Goal: Task Accomplishment & Management: Manage account settings

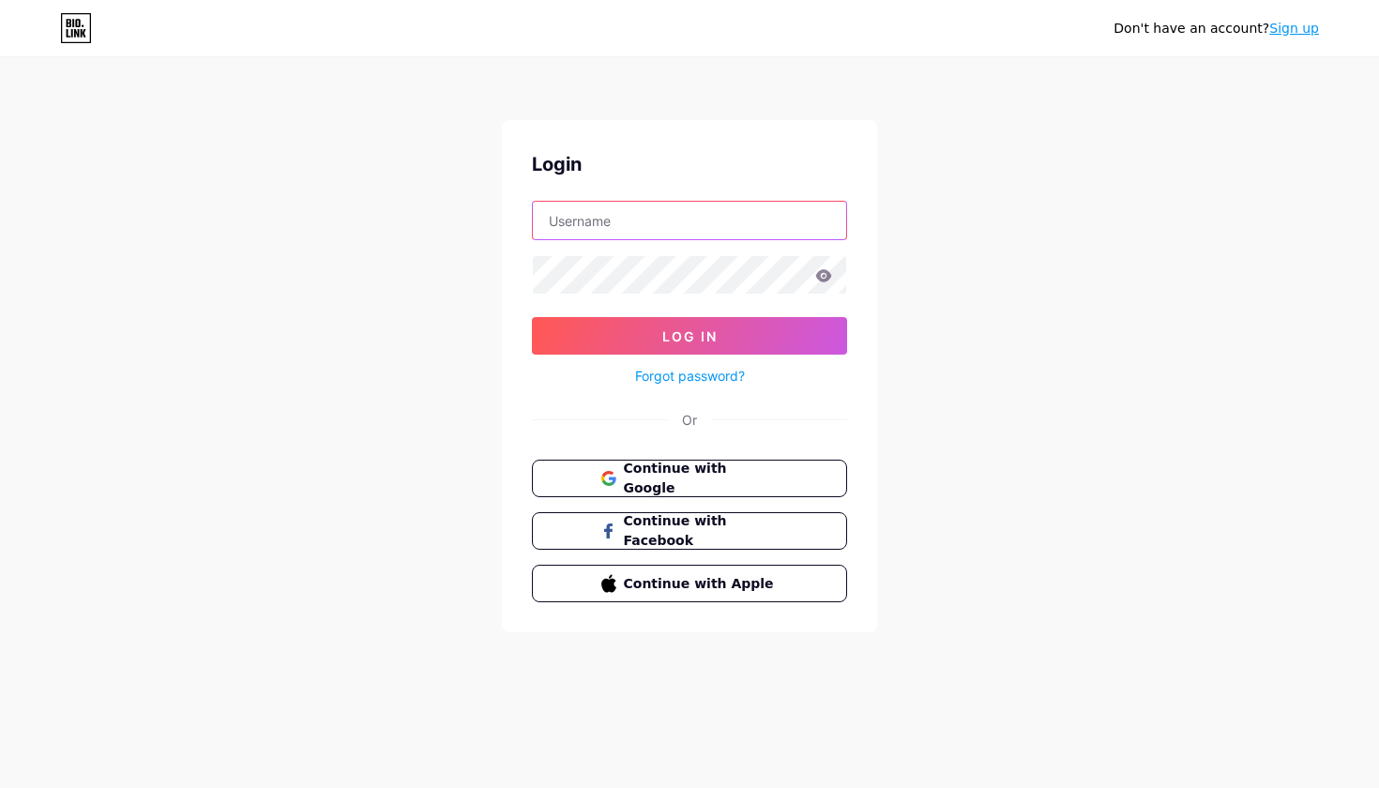
type input "bsharlie"
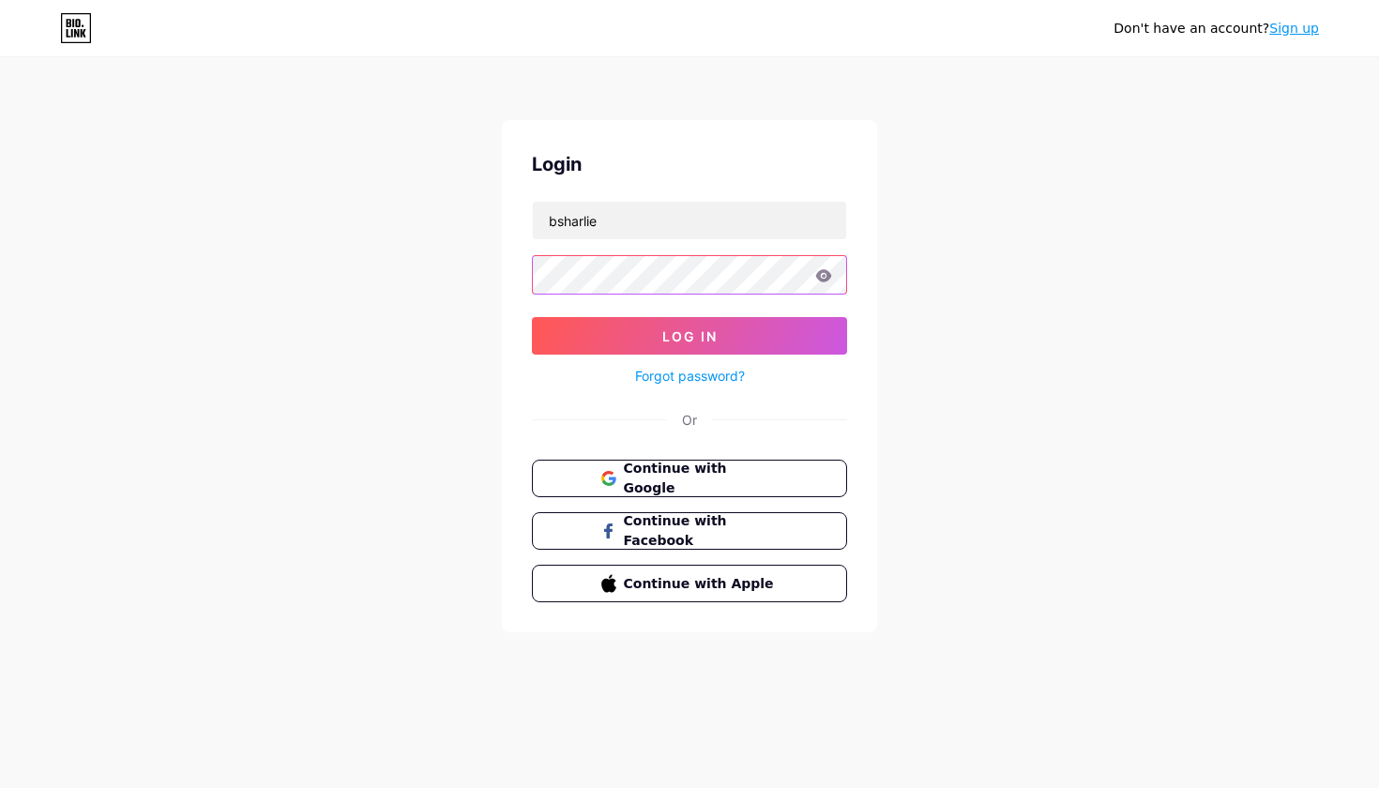
click at [690, 336] on button "Log In" at bounding box center [689, 336] width 315 height 38
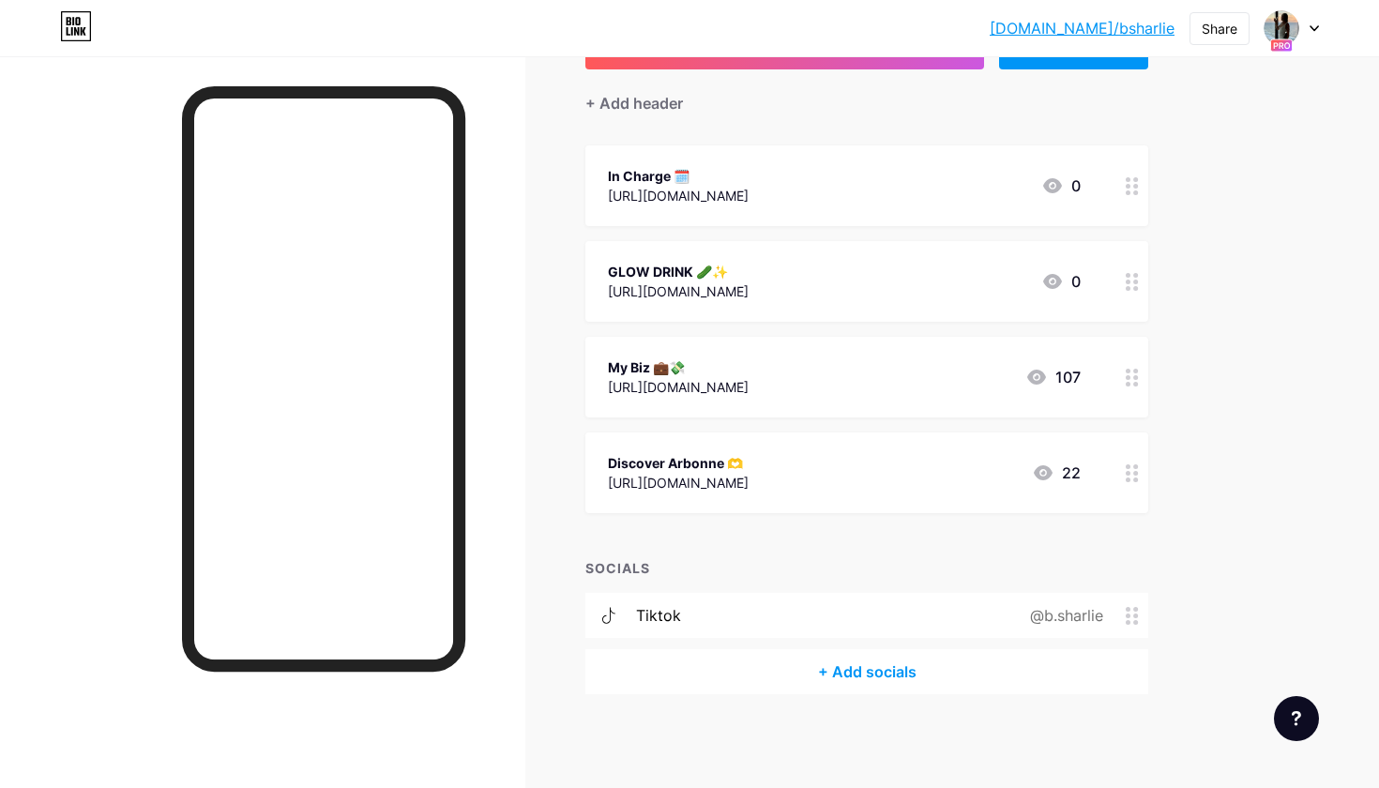
scroll to position [149, 0]
click at [1138, 387] on div at bounding box center [1132, 378] width 32 height 81
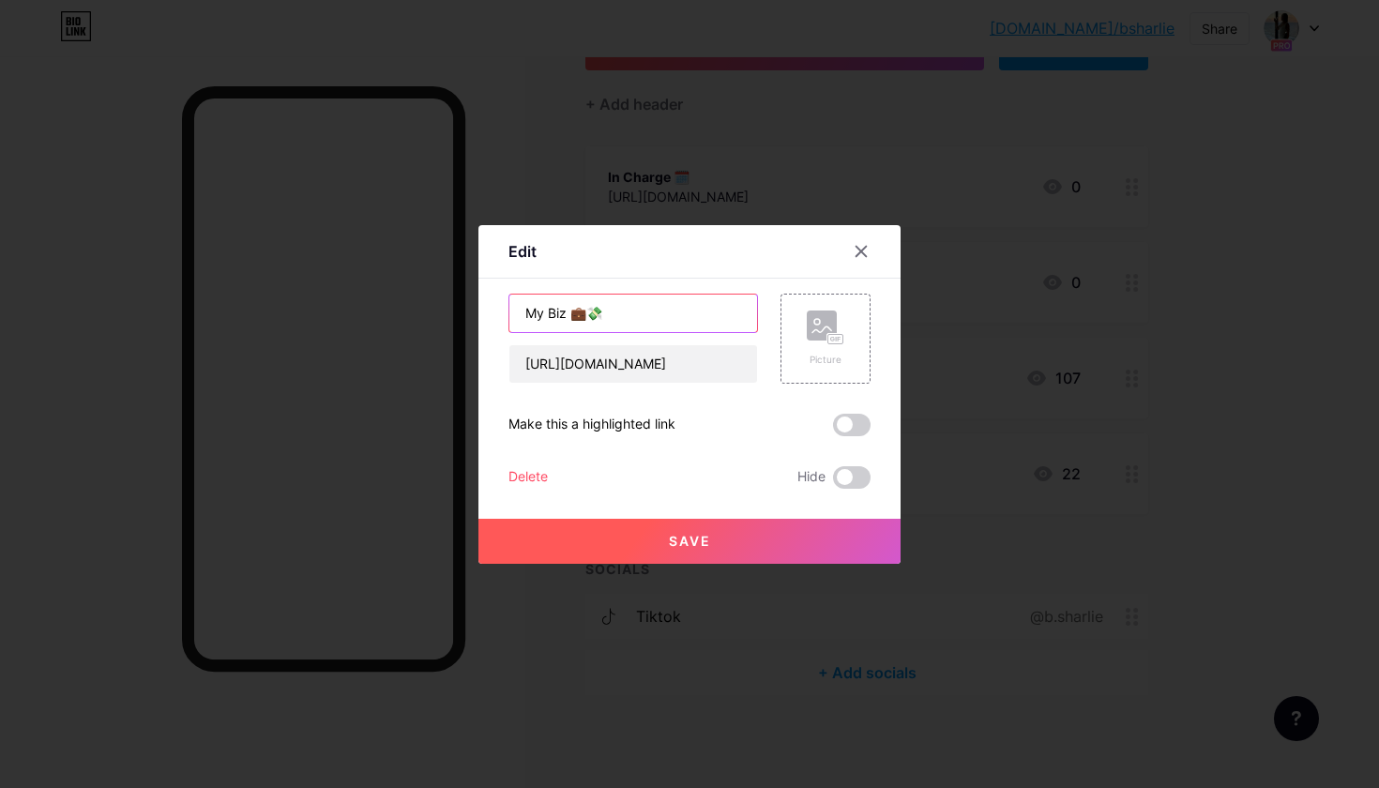
click at [680, 314] on input "My Biz 💼💸" at bounding box center [633, 314] width 248 height 38
click at [580, 311] on input "My Biz 💼💸" at bounding box center [633, 314] width 248 height 38
click at [644, 312] on input "My Biz 💼💸" at bounding box center [633, 314] width 248 height 38
click at [561, 317] on input "My Biz 💼💸" at bounding box center [633, 314] width 248 height 38
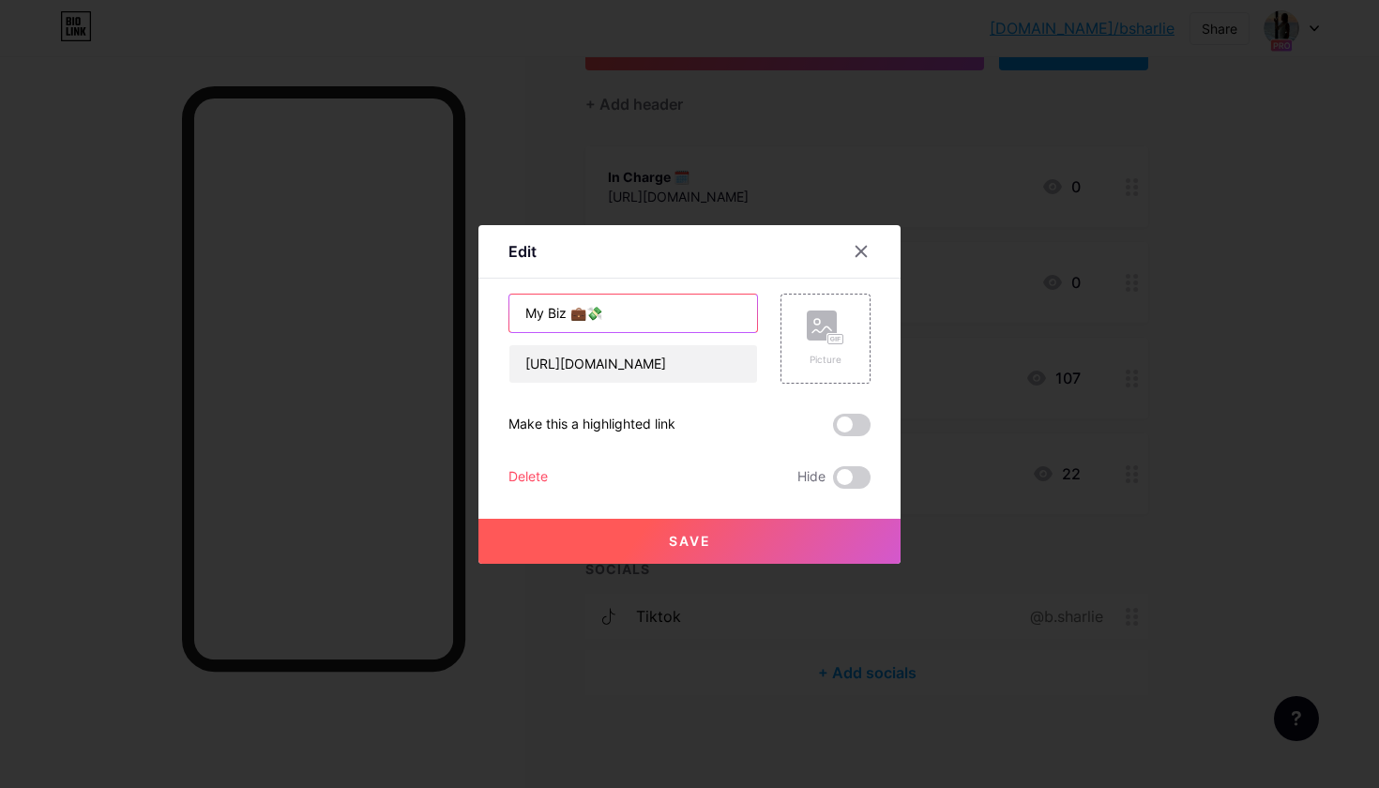
drag, startPoint x: 565, startPoint y: 317, endPoint x: 494, endPoint y: 311, distance: 70.6
click at [494, 311] on div "Edit Content YouTube Play YouTube video without leaving your page. ADD Vimeo Pl…" at bounding box center [689, 394] width 422 height 339
click at [608, 325] on input "Arbonne 💼💸" at bounding box center [633, 314] width 248 height 38
drag, startPoint x: 770, startPoint y: 275, endPoint x: 678, endPoint y: 317, distance: 101.2
click at [678, 317] on input "Arbonne" at bounding box center [633, 314] width 248 height 38
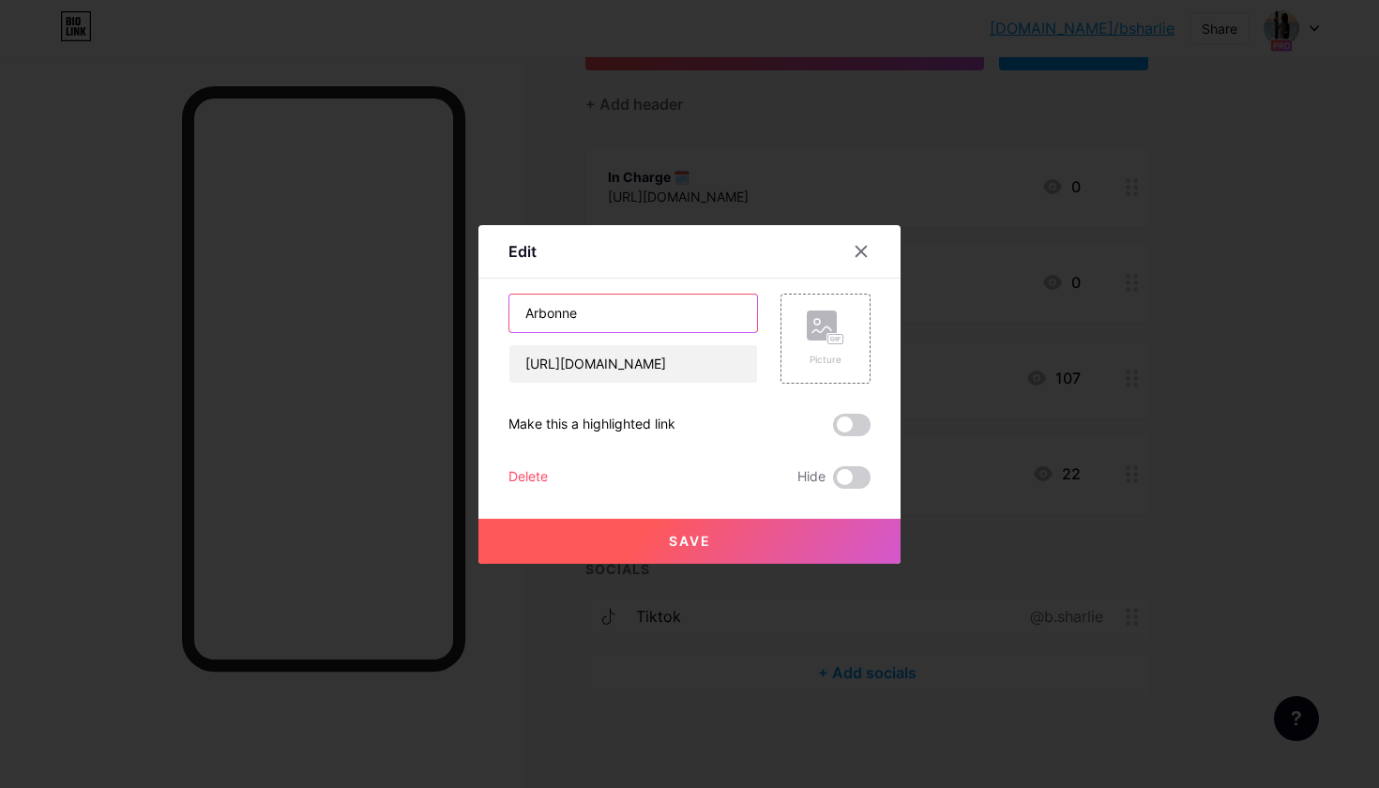
type input "Arbonne"
click at [1061, 314] on div at bounding box center [689, 394] width 1379 height 788
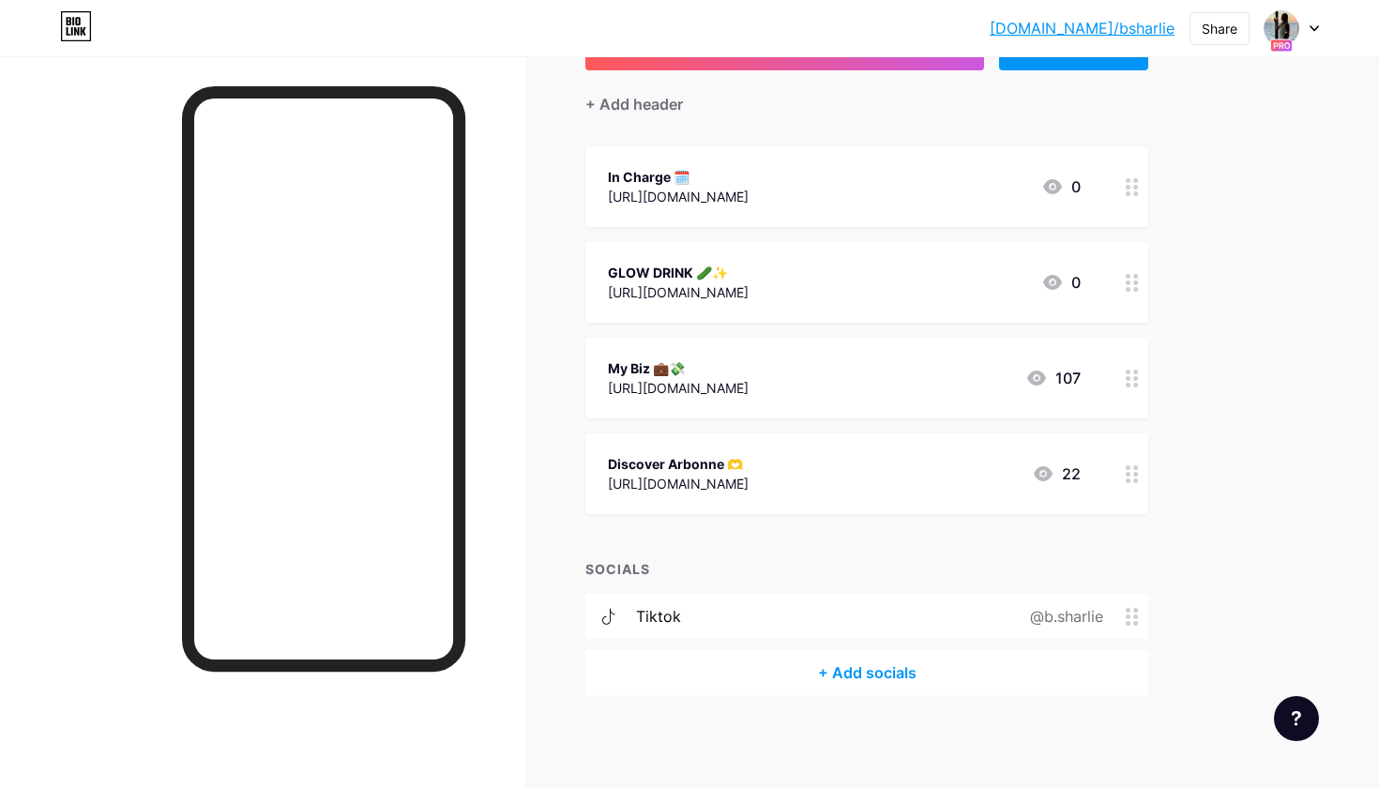
click at [1133, 385] on icon at bounding box center [1132, 379] width 13 height 18
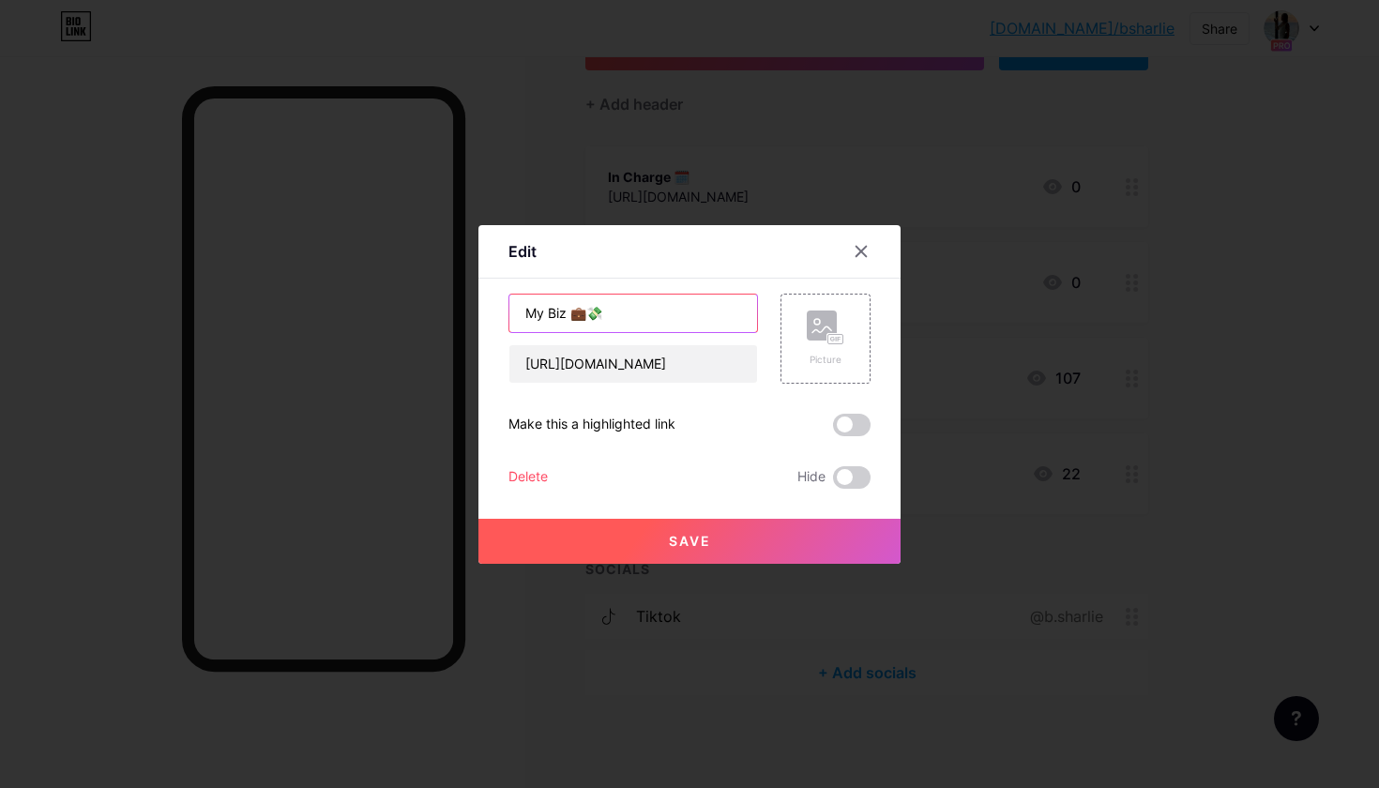
click at [605, 313] on input "My Biz 💼💸" at bounding box center [633, 314] width 248 height 38
click at [528, 311] on input "Arbonne" at bounding box center [633, 314] width 248 height 38
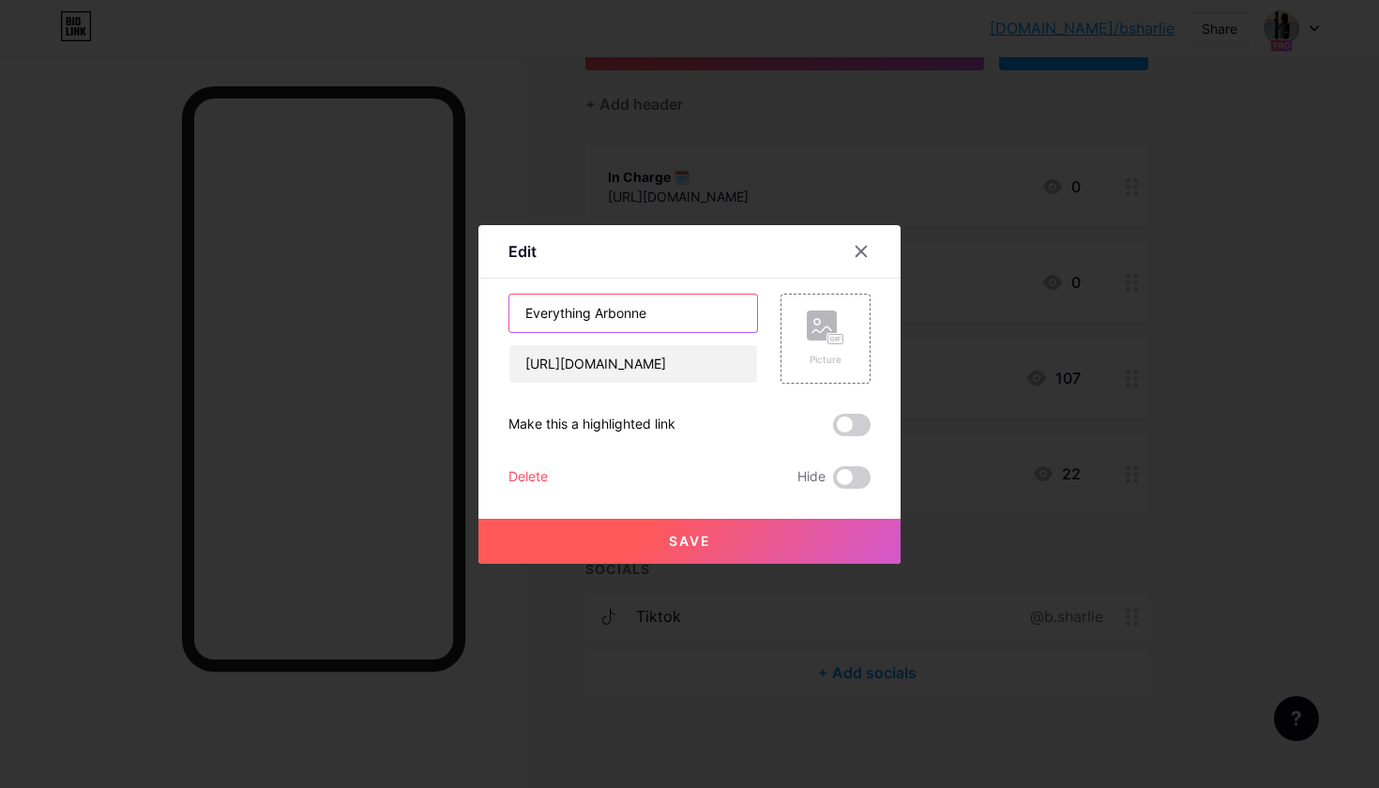
type input "Everything Arbonne"
click at [689, 539] on span "Save" at bounding box center [690, 541] width 42 height 16
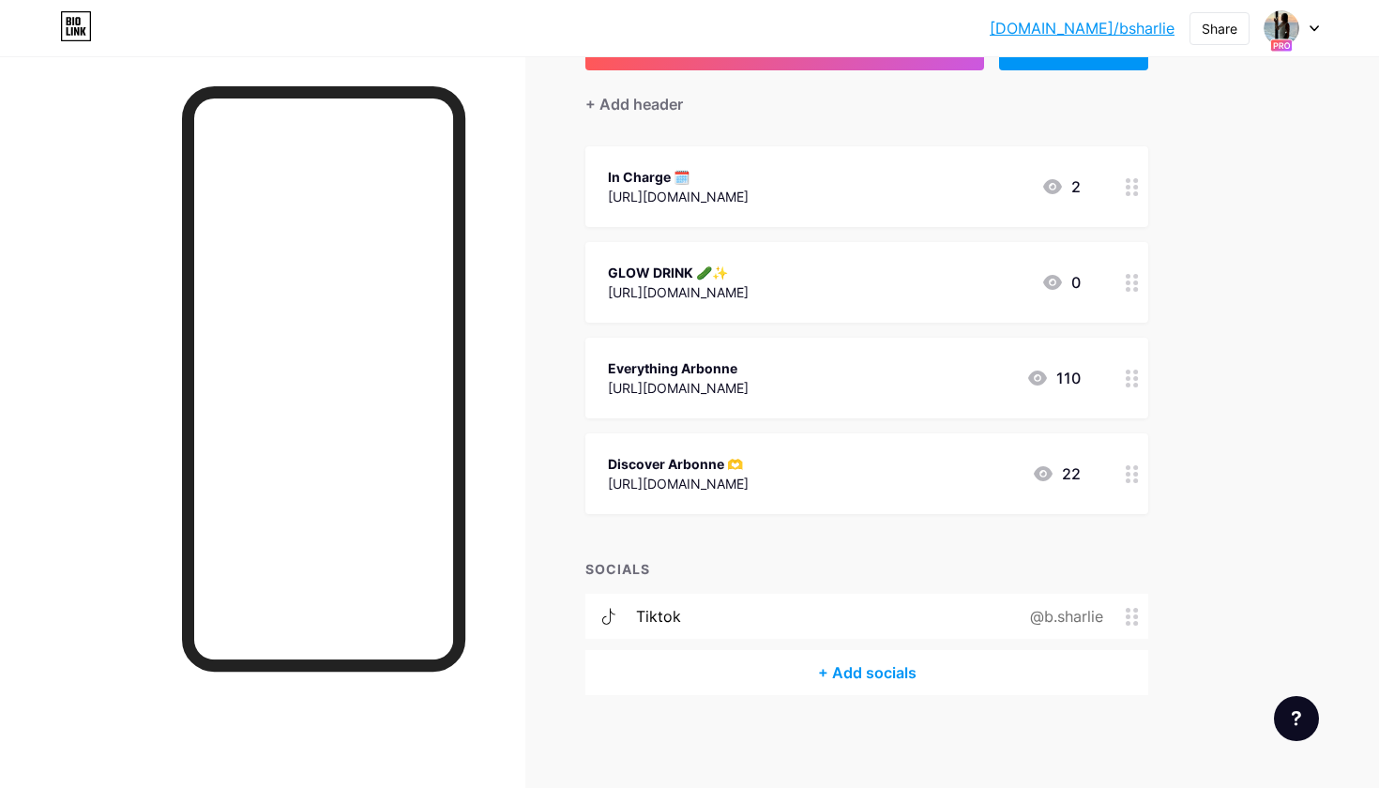
click at [1133, 480] on icon at bounding box center [1132, 474] width 13 height 18
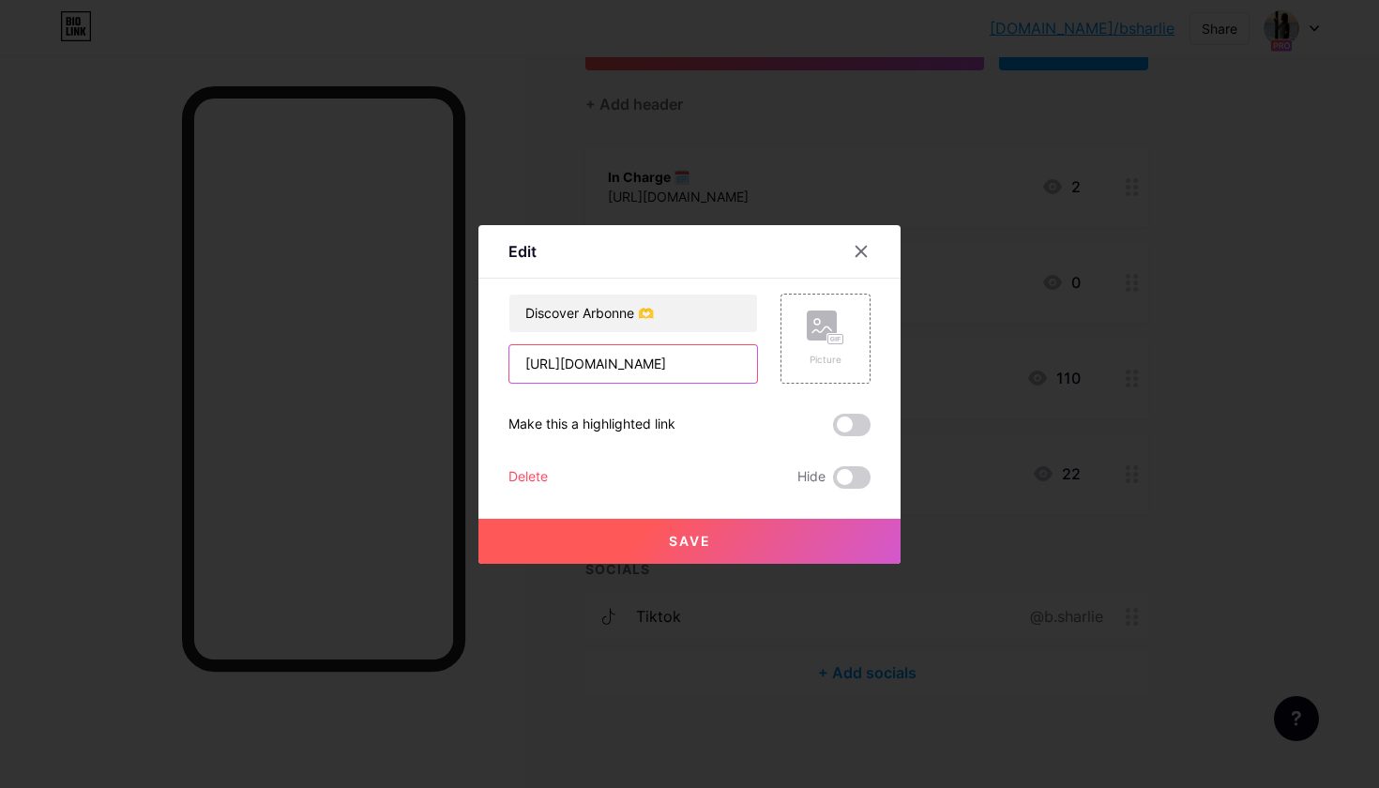
click at [637, 367] on input "[URL][DOMAIN_NAME]" at bounding box center [633, 364] width 248 height 38
paste input "[URL][DOMAIN_NAME]"
type input "[URL][DOMAIN_NAME]"
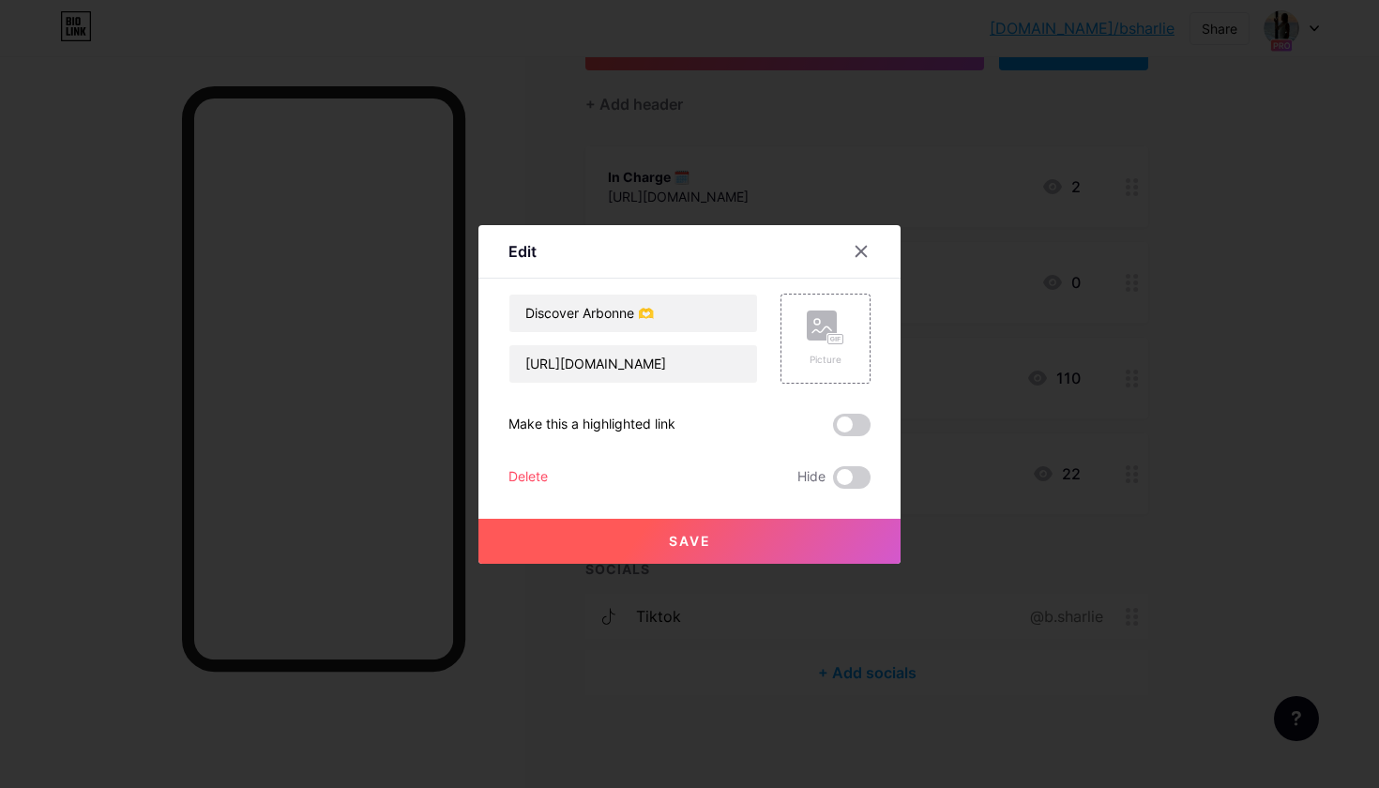
click at [659, 554] on button "Save" at bounding box center [689, 541] width 422 height 45
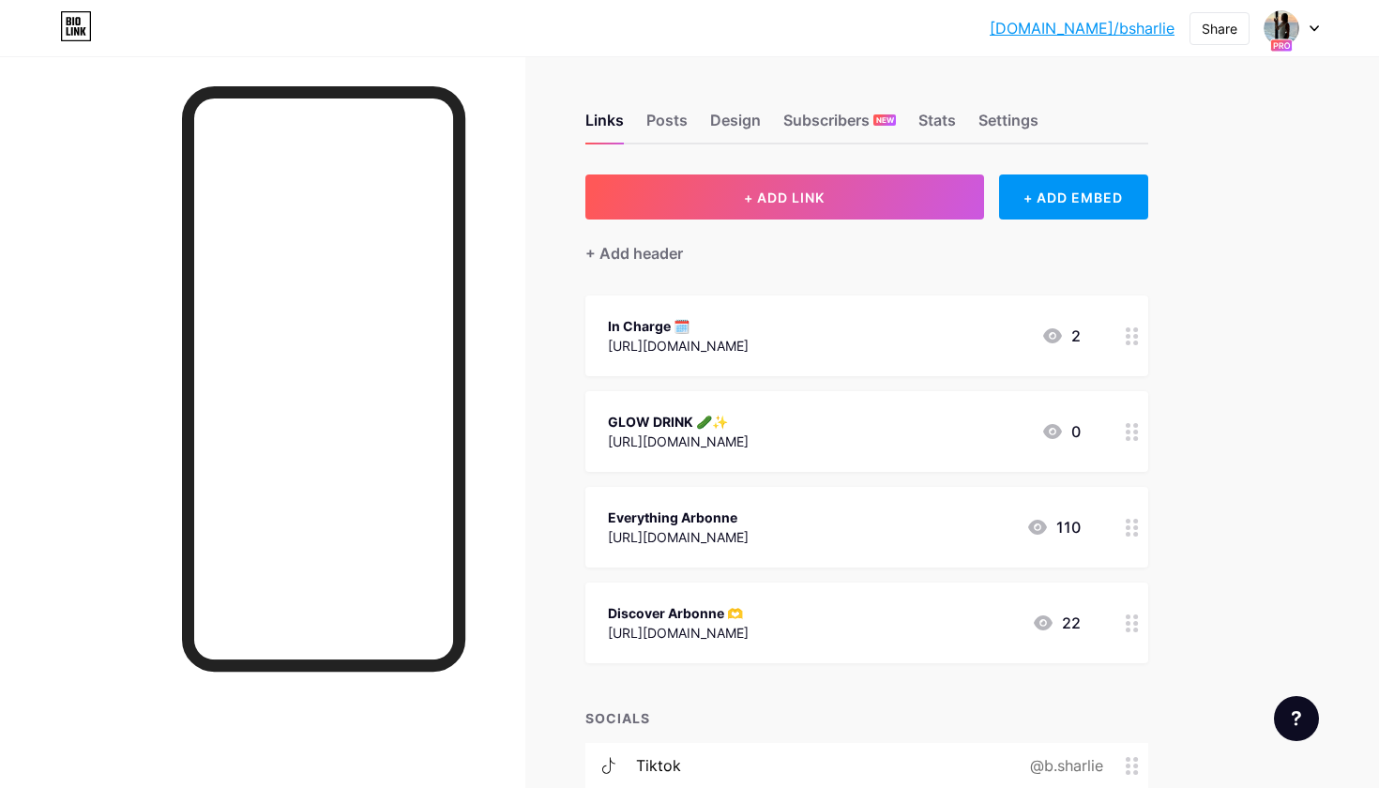
scroll to position [0, 0]
click at [736, 120] on div "Design" at bounding box center [735, 126] width 51 height 34
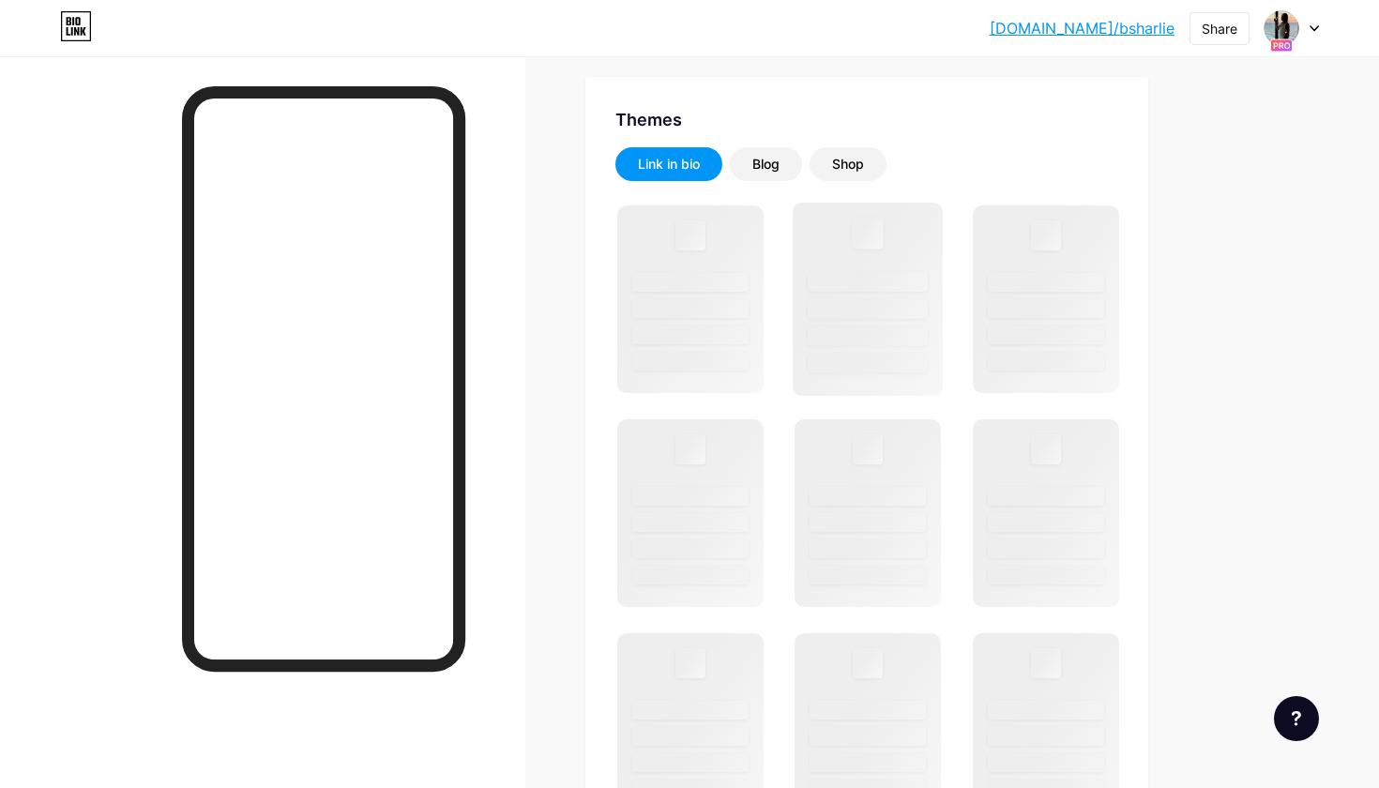
scroll to position [354, 0]
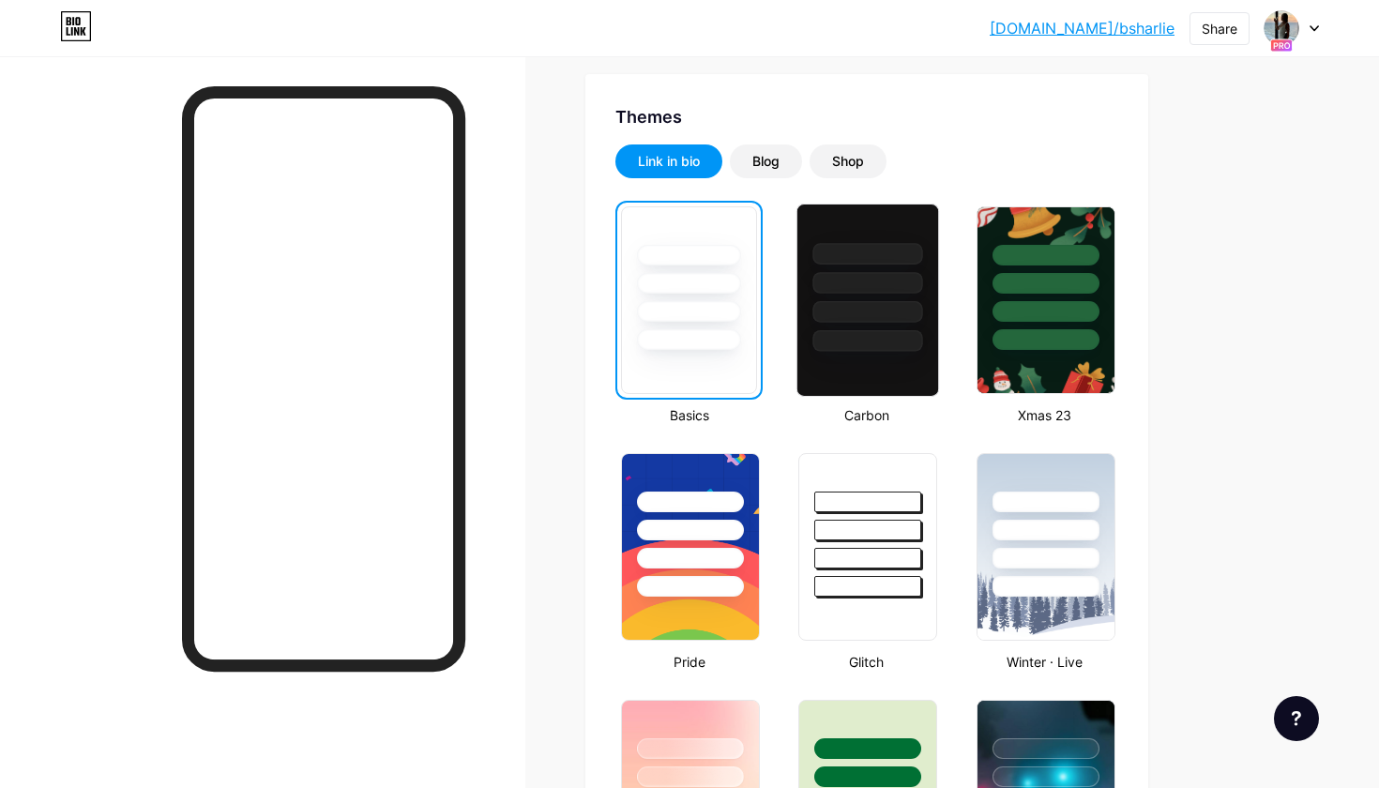
click at [898, 341] on div at bounding box center [868, 341] width 110 height 22
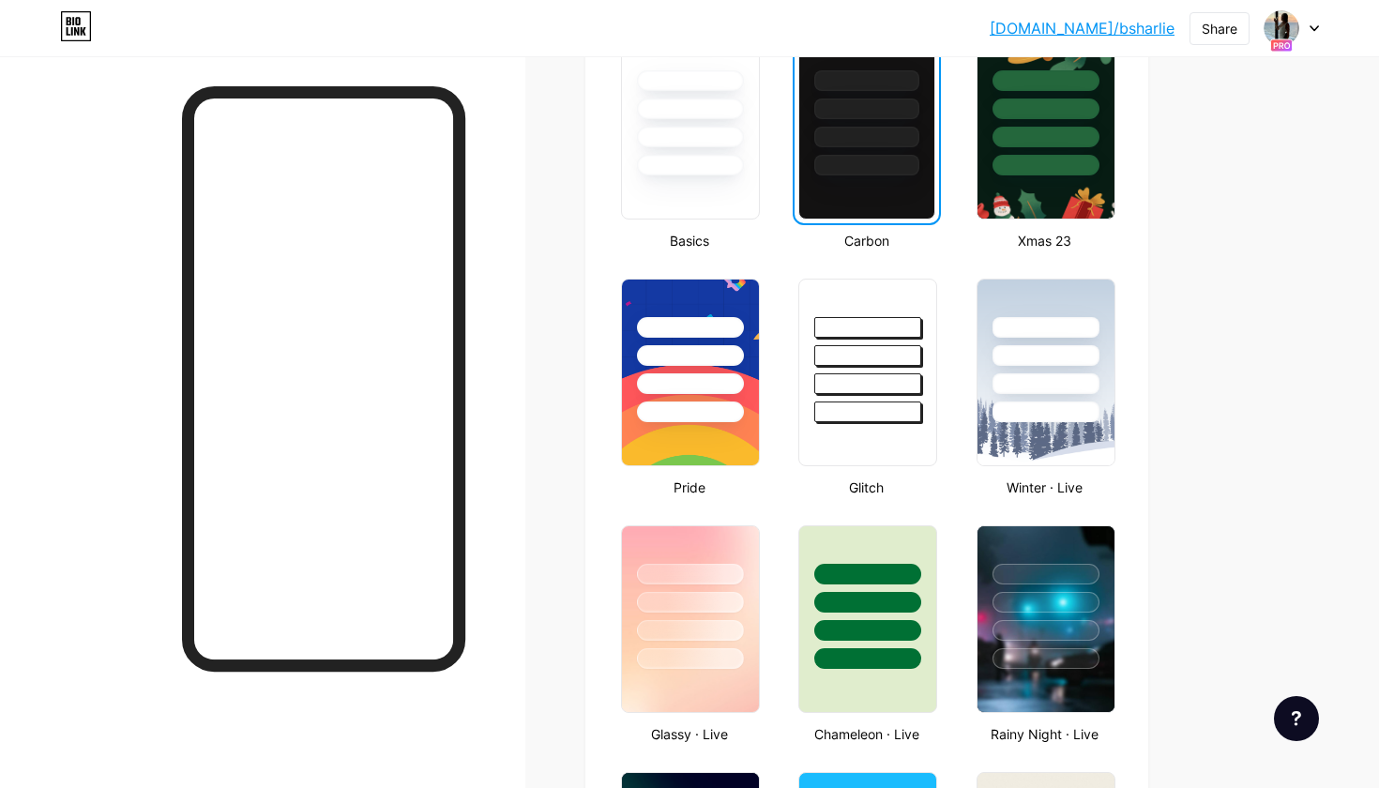
scroll to position [529, 0]
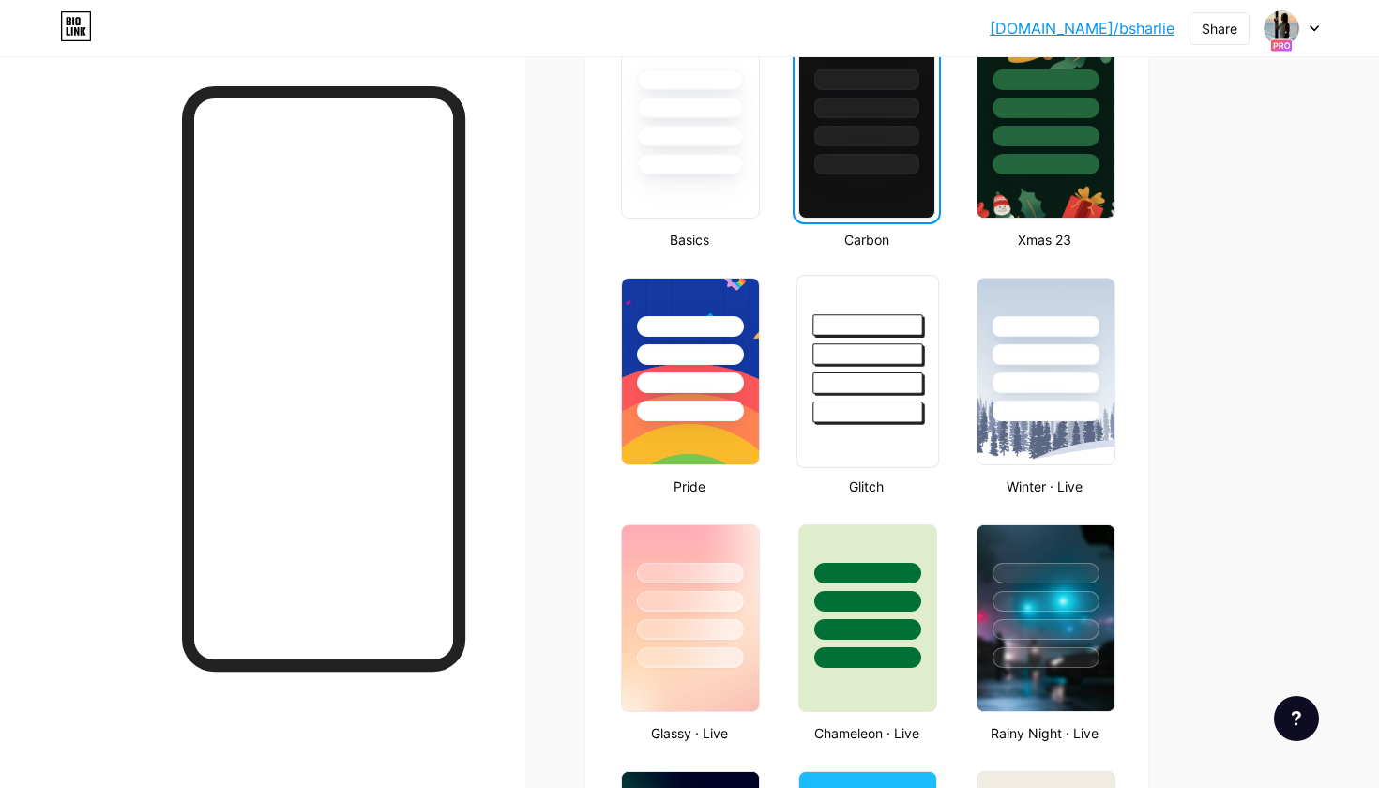
click at [865, 411] on div at bounding box center [868, 413] width 110 height 22
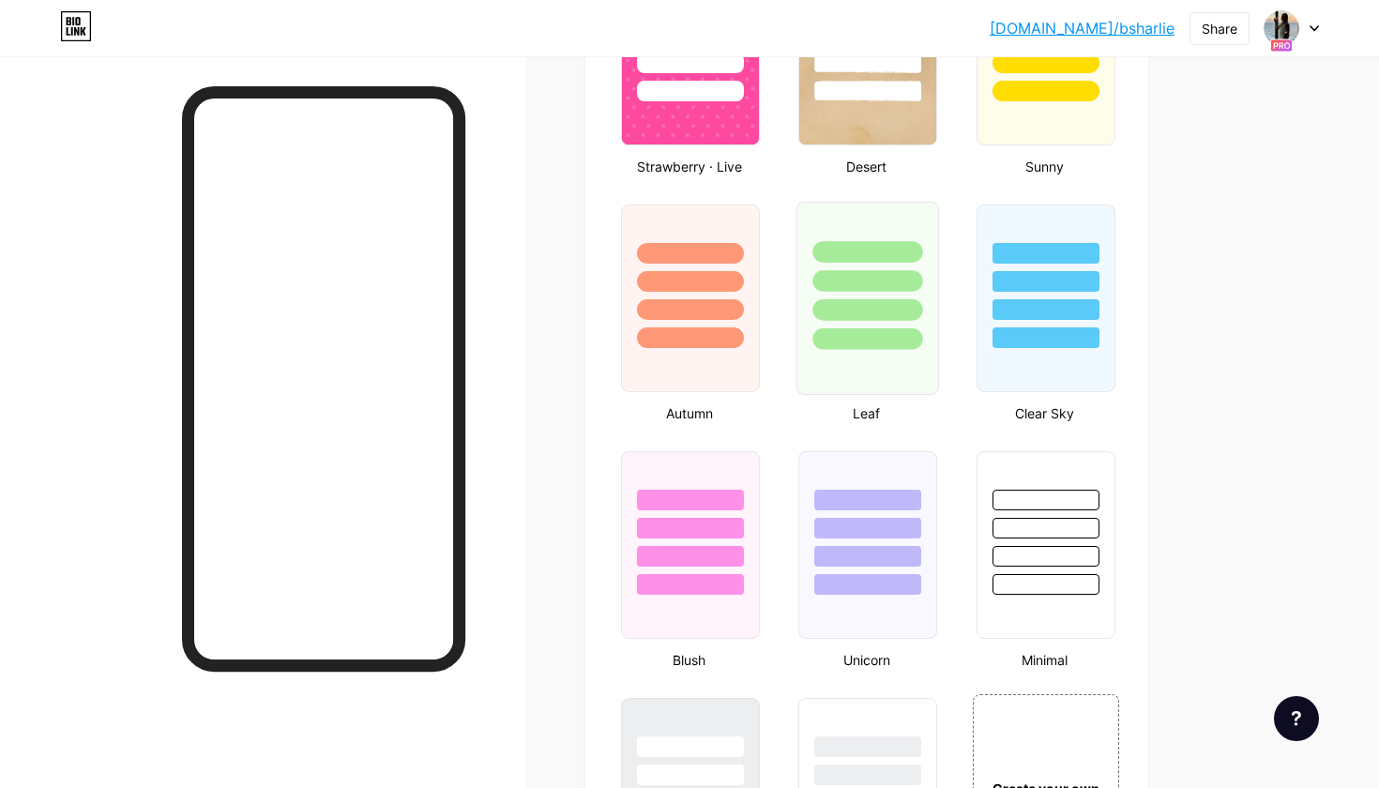
scroll to position [1718, 0]
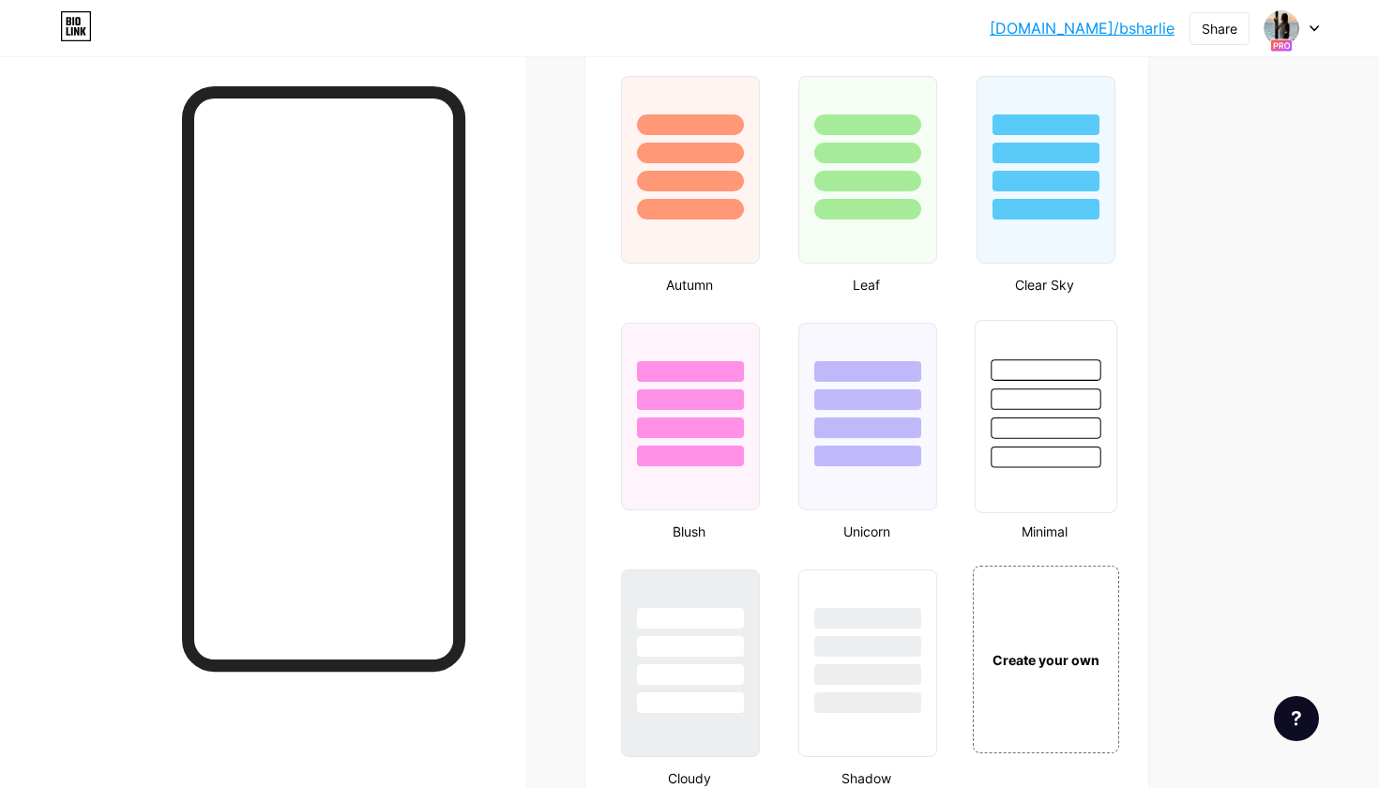
click at [1031, 477] on div at bounding box center [1045, 416] width 143 height 193
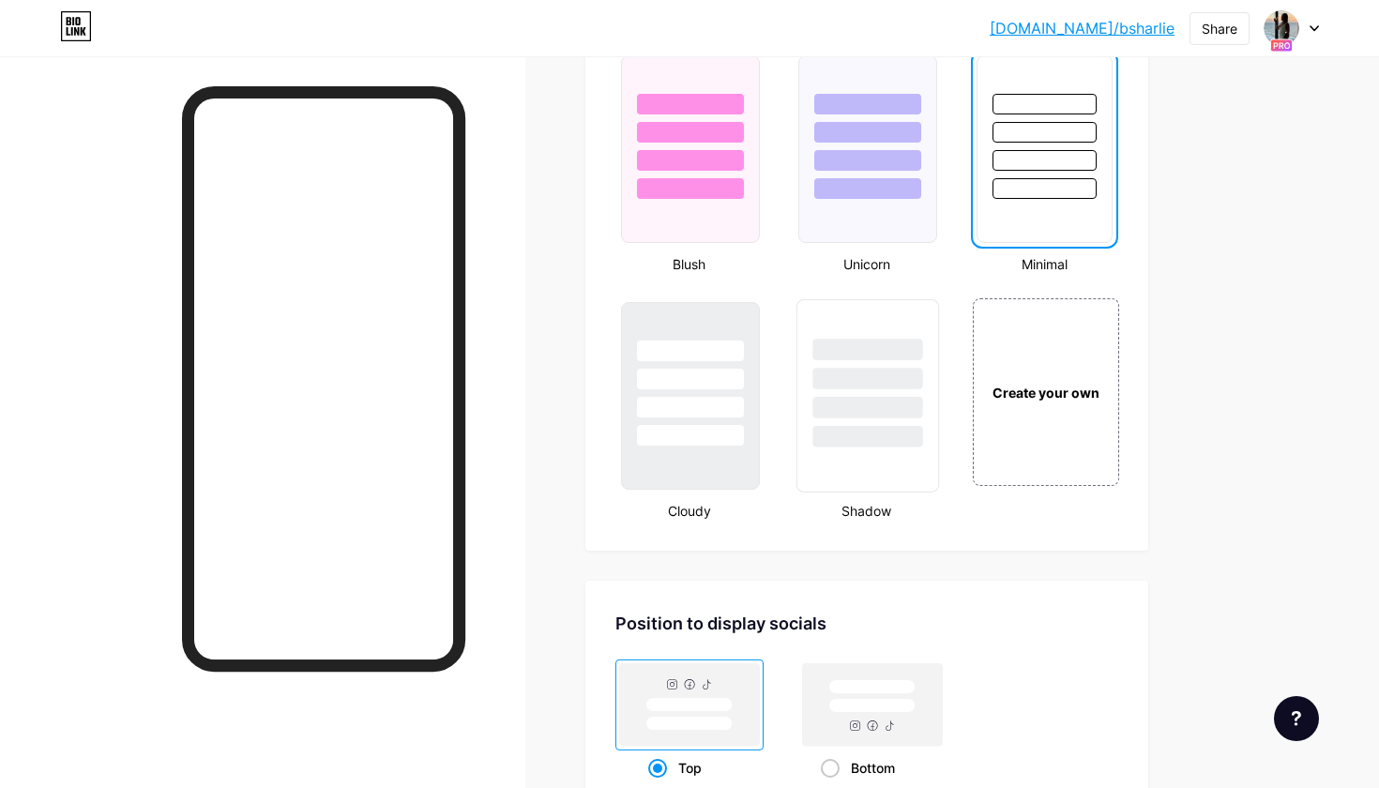
scroll to position [1991, 0]
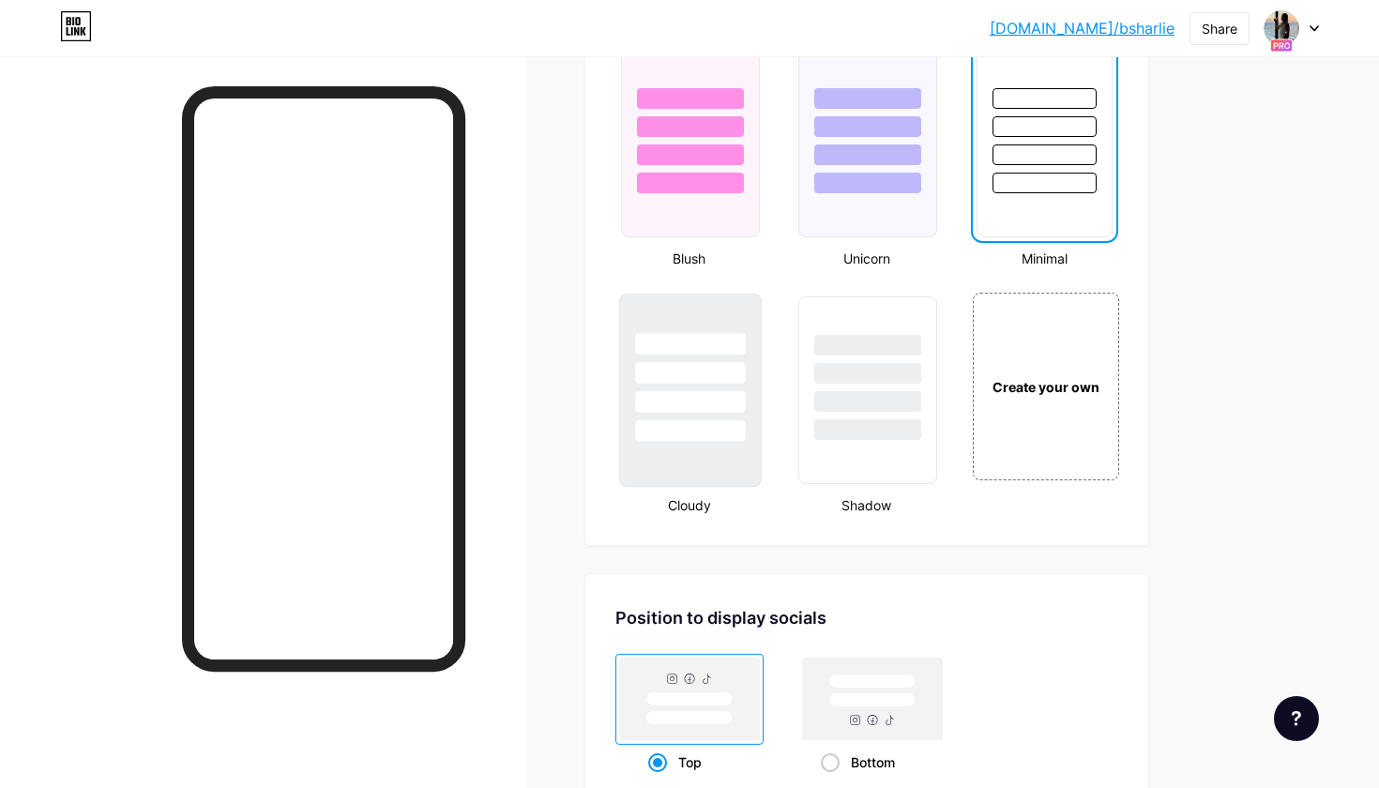
click at [674, 390] on div at bounding box center [690, 368] width 141 height 147
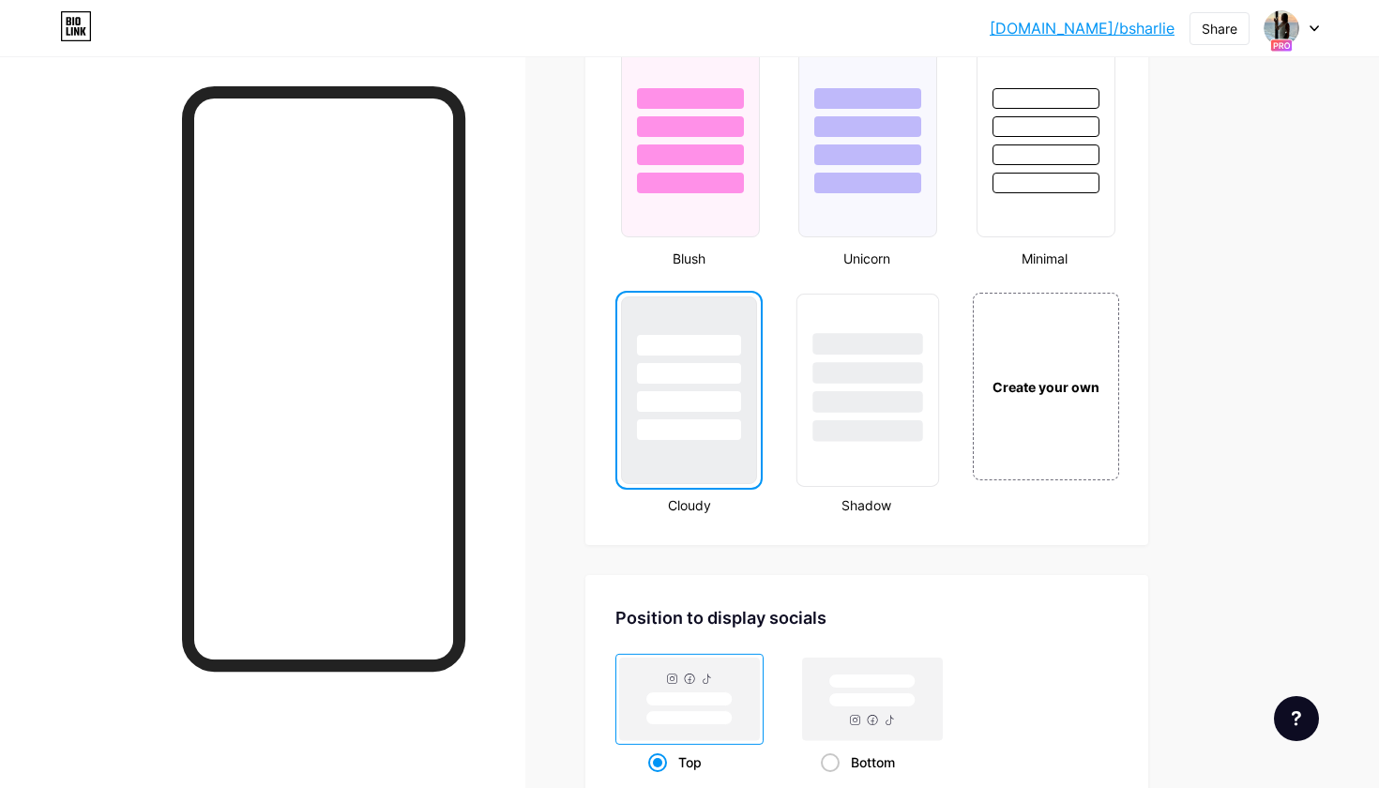
click at [857, 411] on div at bounding box center [868, 402] width 110 height 22
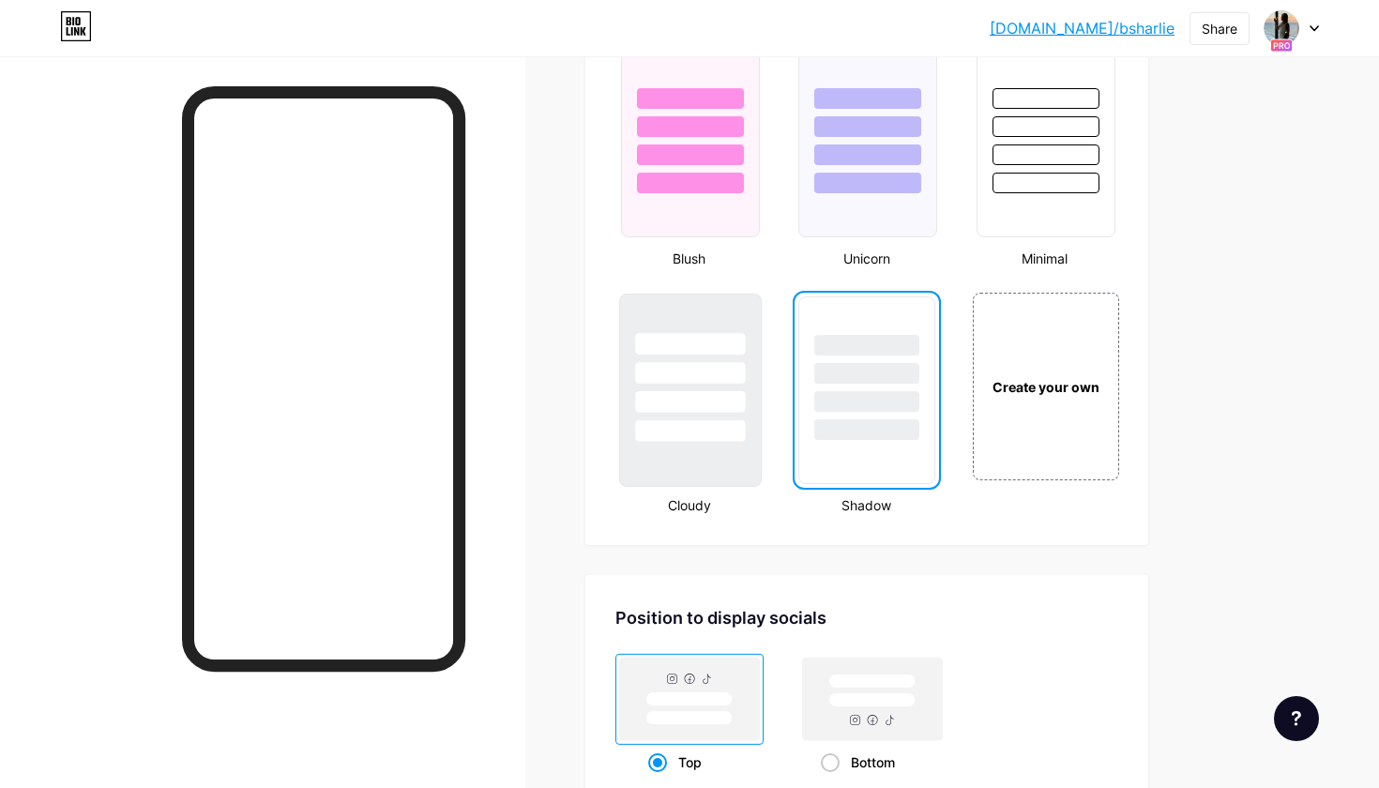
click at [697, 389] on div at bounding box center [690, 368] width 141 height 147
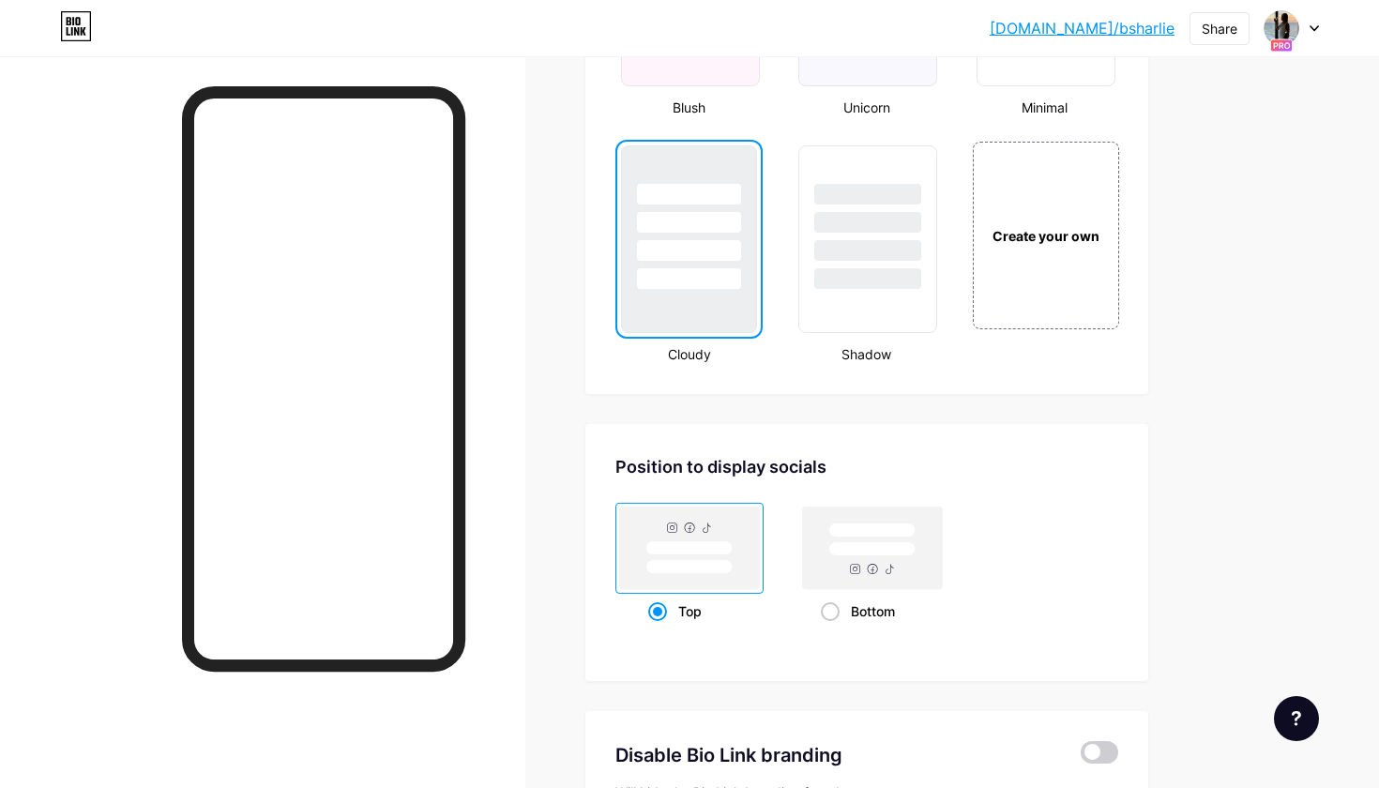
scroll to position [2132, 0]
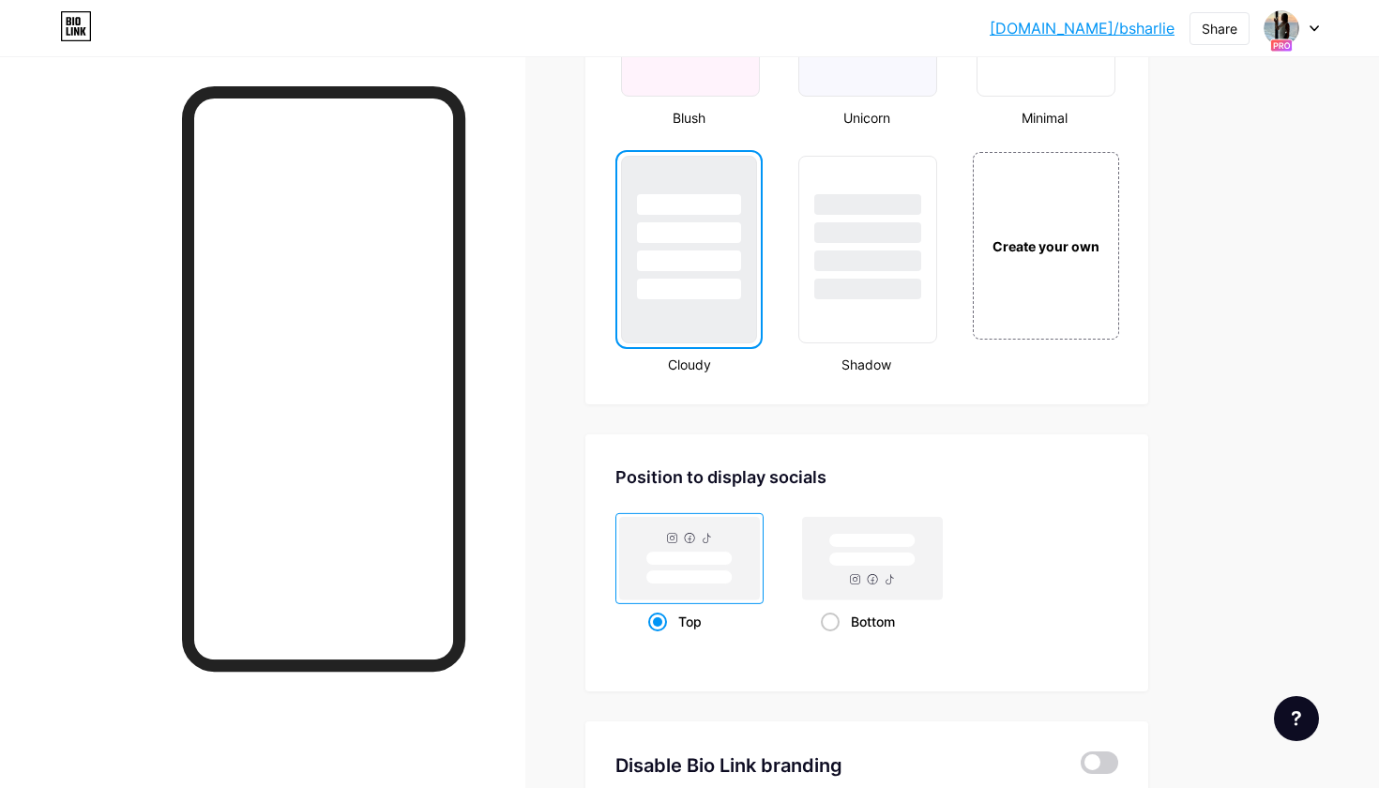
click at [654, 543] on rect at bounding box center [690, 558] width 140 height 83
click at [654, 639] on input "Top" at bounding box center [654, 645] width 12 height 12
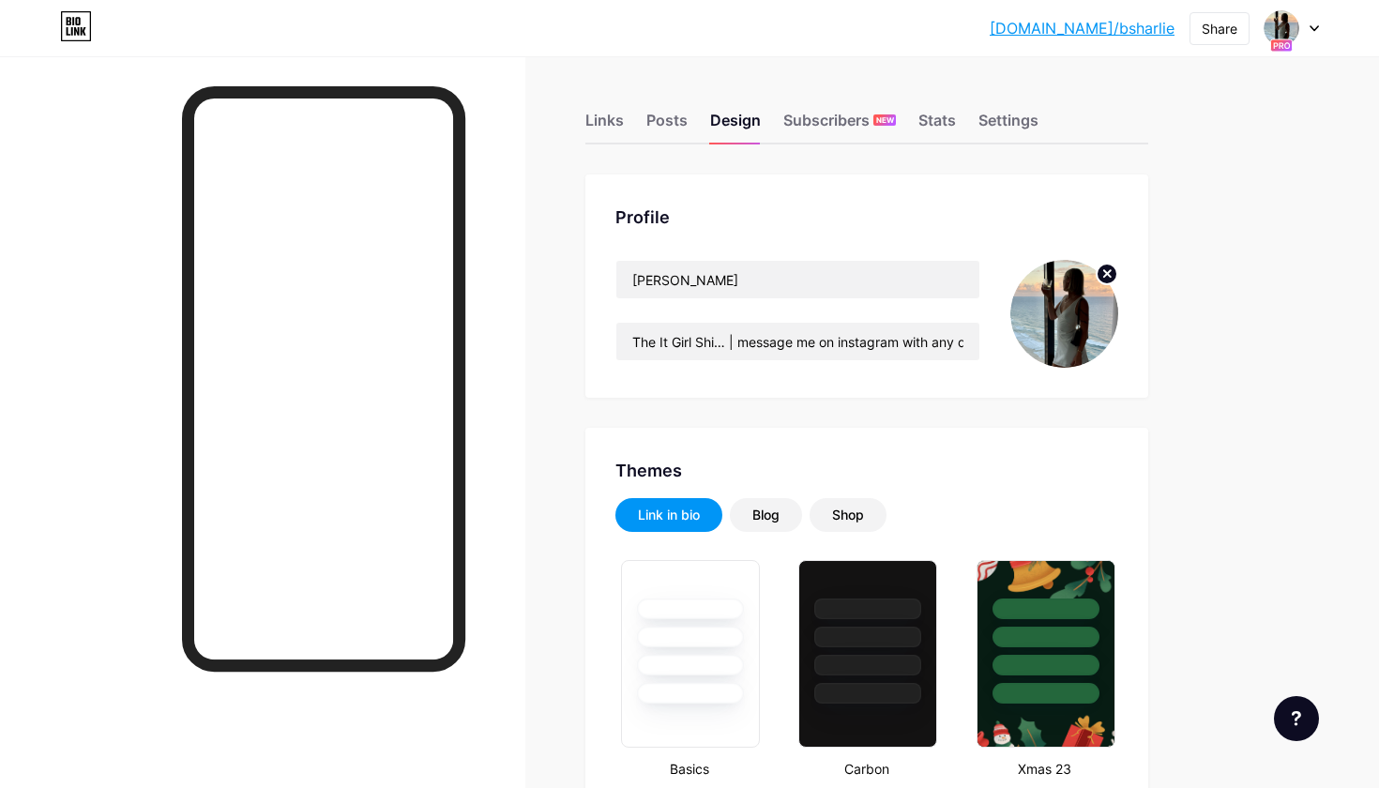
scroll to position [0, 0]
click at [772, 522] on div "Blog" at bounding box center [765, 515] width 27 height 19
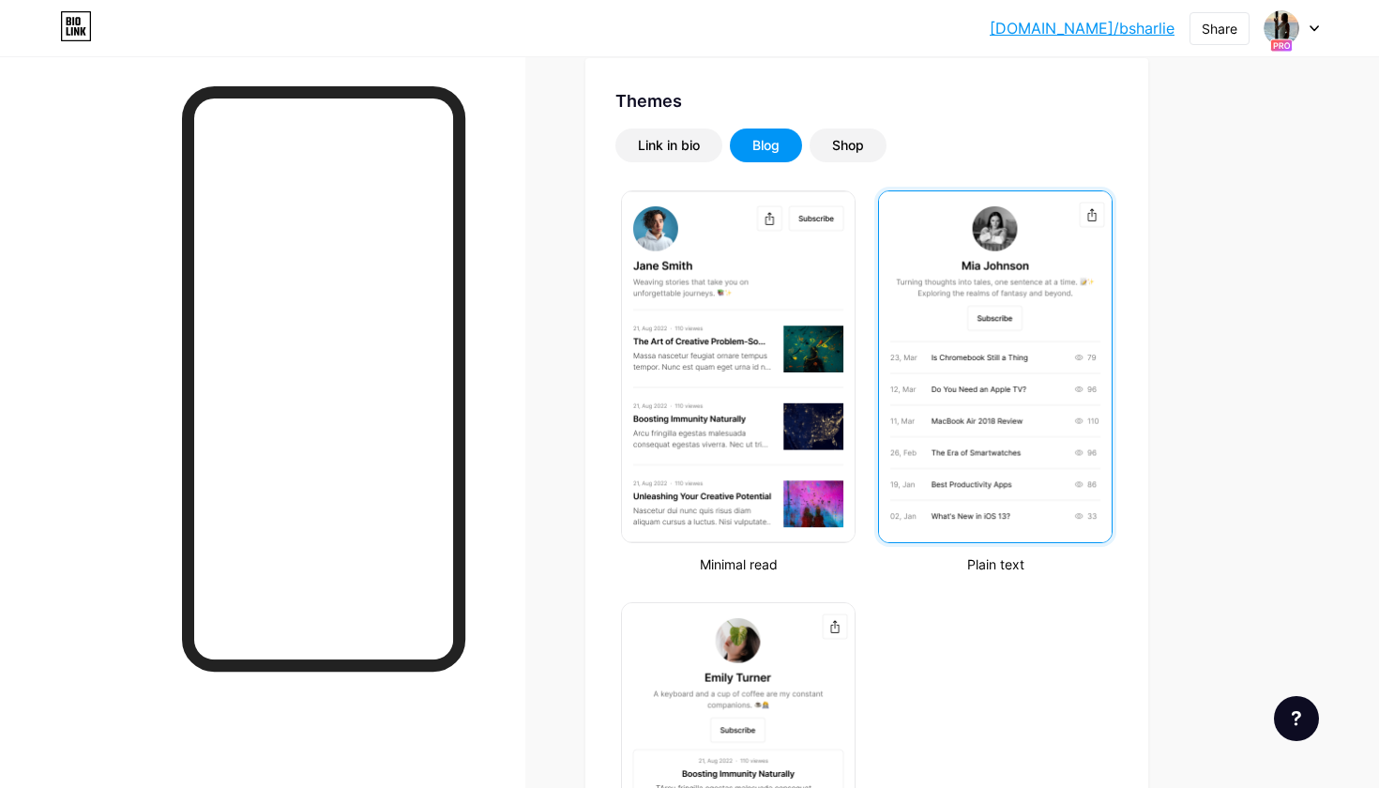
scroll to position [371, 0]
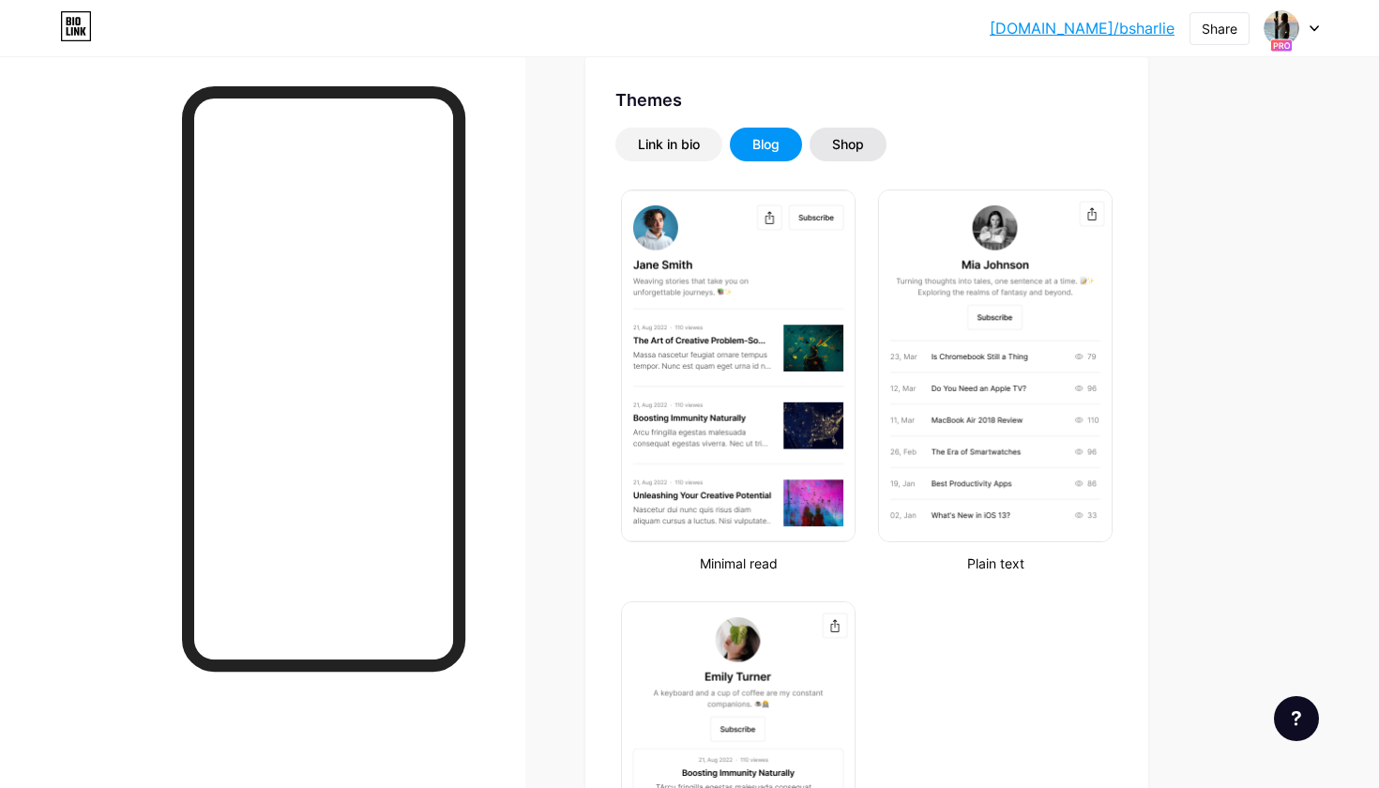
click at [823, 144] on div "Shop" at bounding box center [848, 145] width 77 height 34
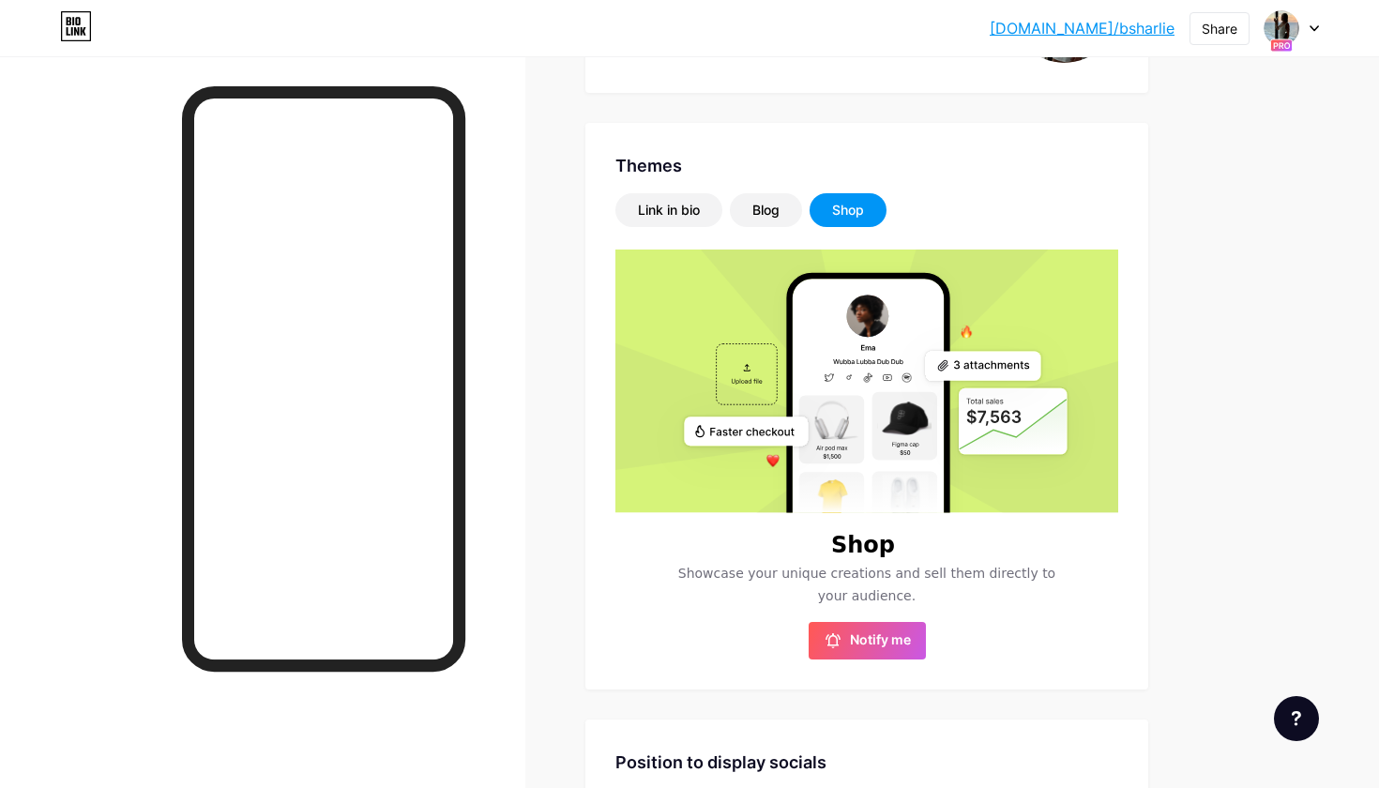
scroll to position [296, 0]
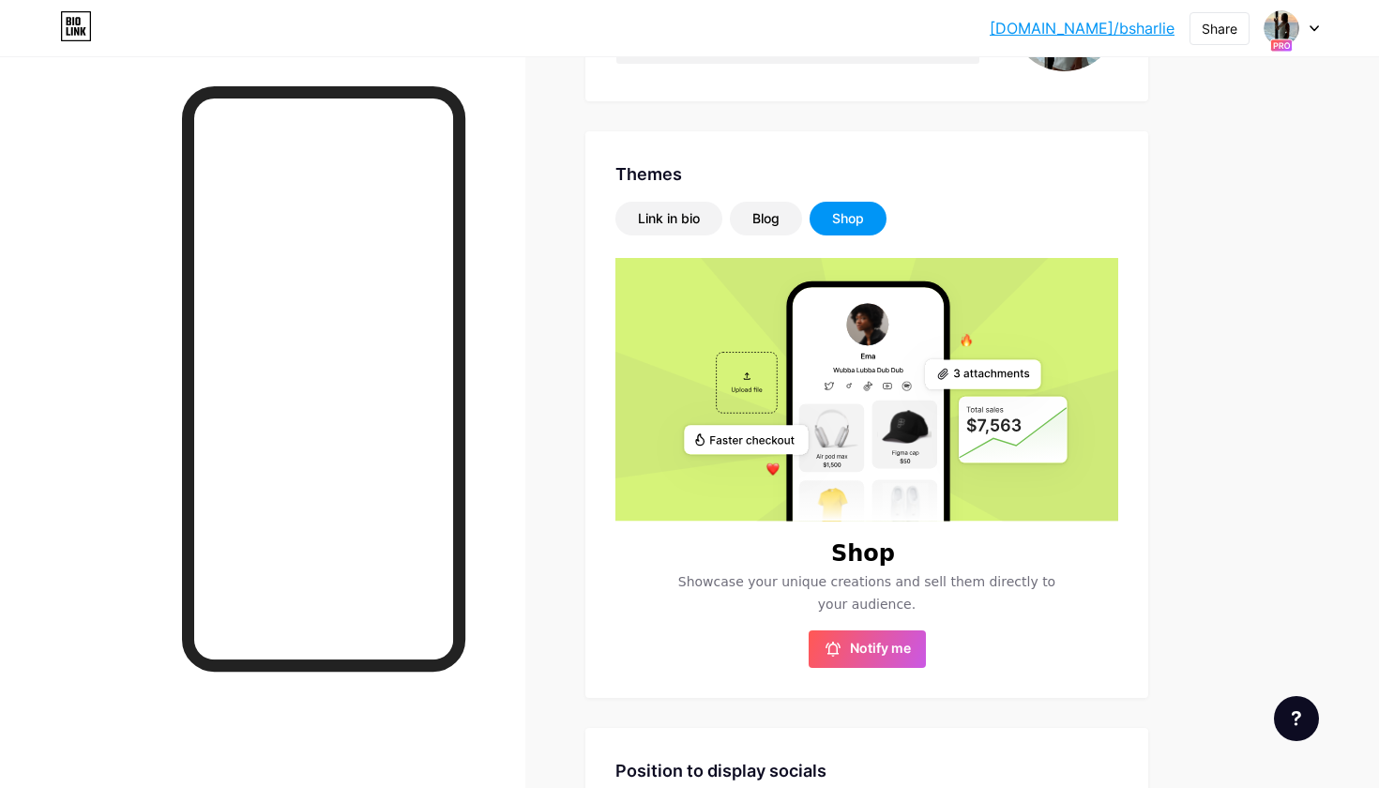
click at [967, 383] on rect at bounding box center [983, 374] width 115 height 29
click at [903, 483] on rect at bounding box center [868, 495] width 151 height 51
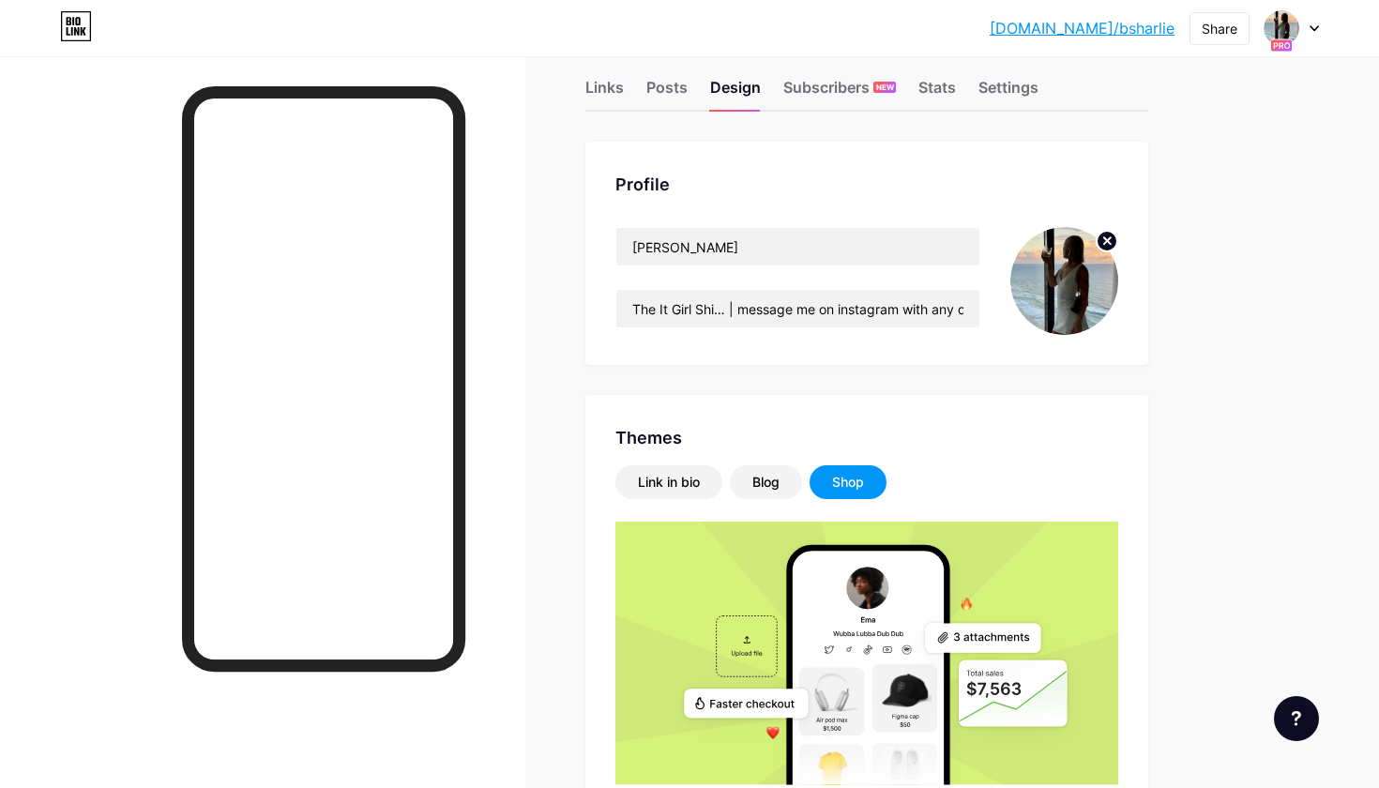
scroll to position [29, 0]
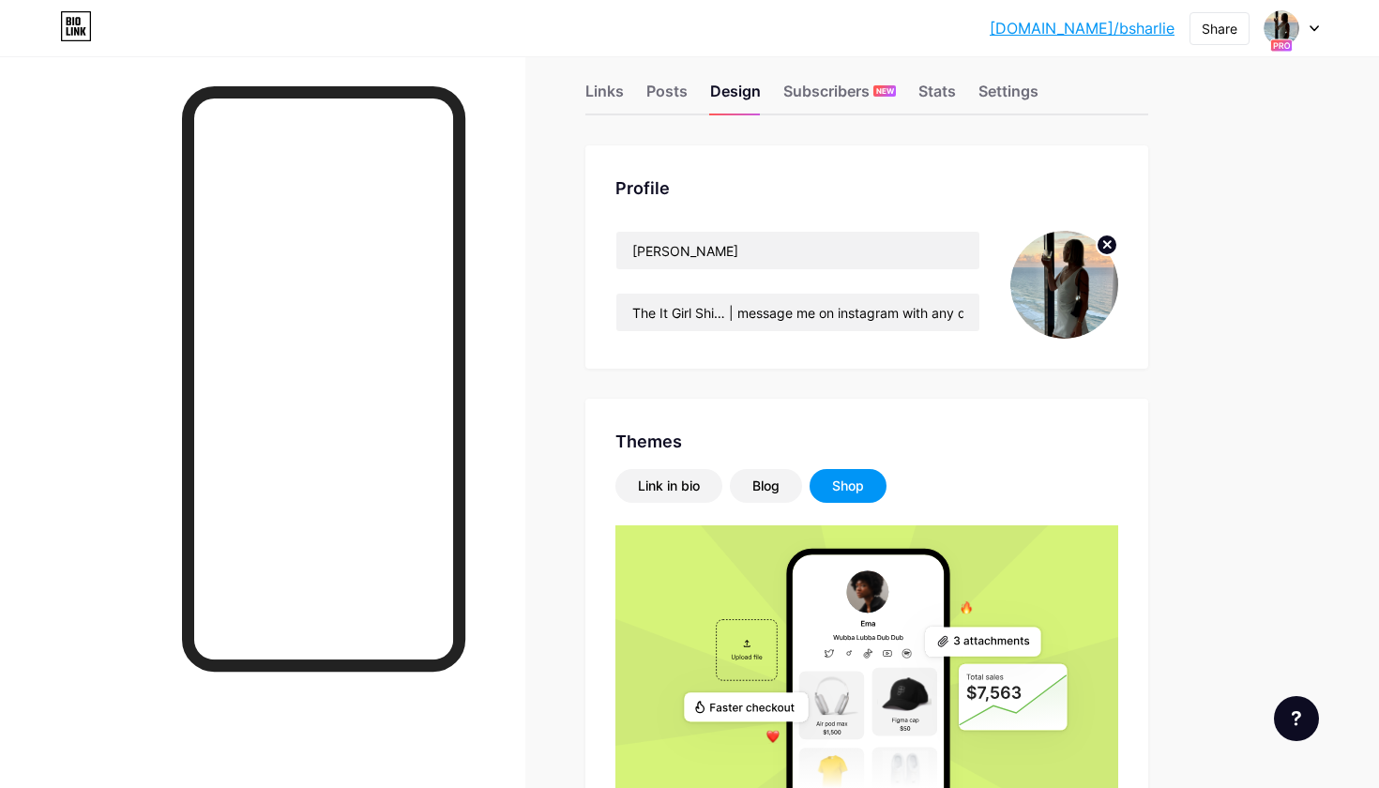
click at [975, 481] on div "Link in bio Blog Shop" at bounding box center [866, 486] width 503 height 34
click at [903, 687] on rect at bounding box center [905, 693] width 54 height 49
click at [975, 632] on rect at bounding box center [983, 642] width 115 height 29
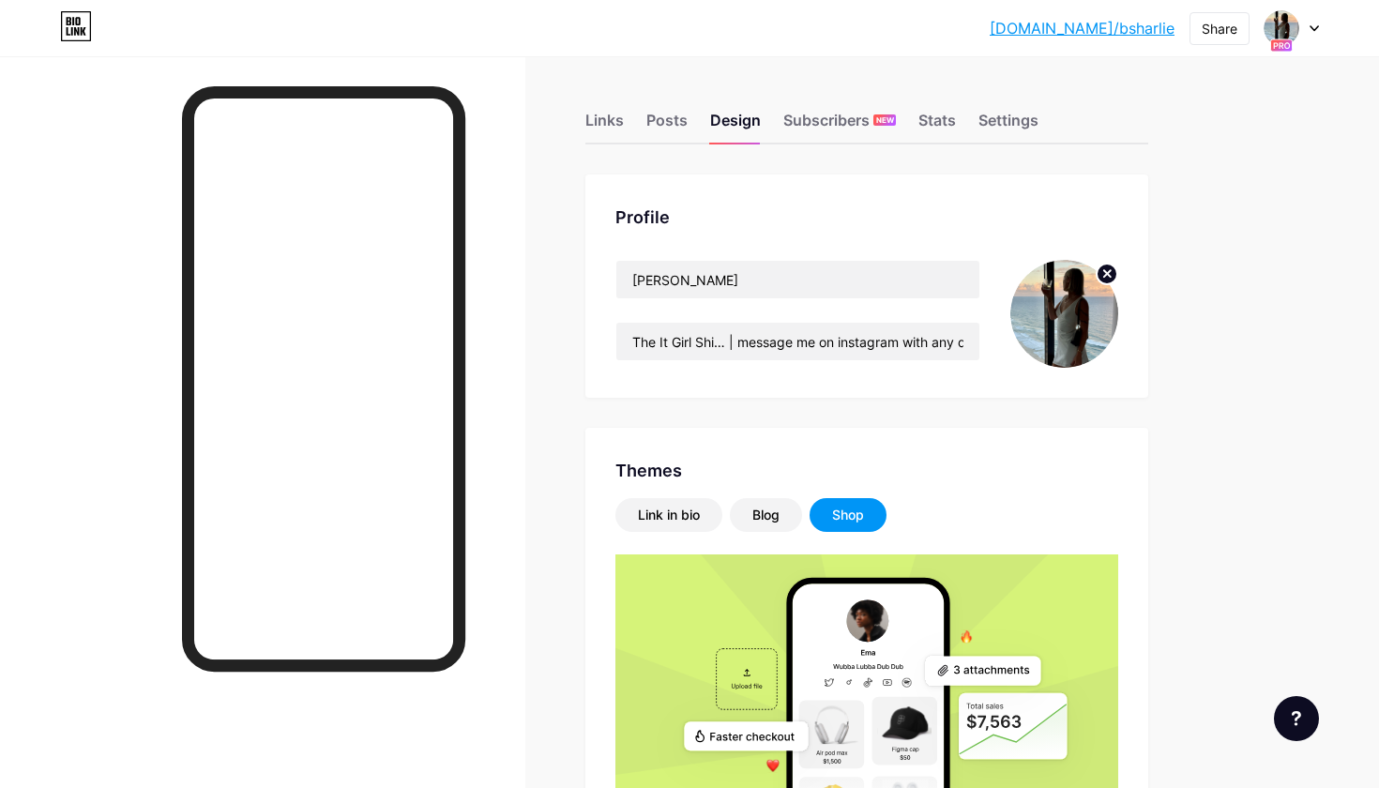
scroll to position [0, 0]
click at [622, 119] on div "Links" at bounding box center [604, 126] width 38 height 34
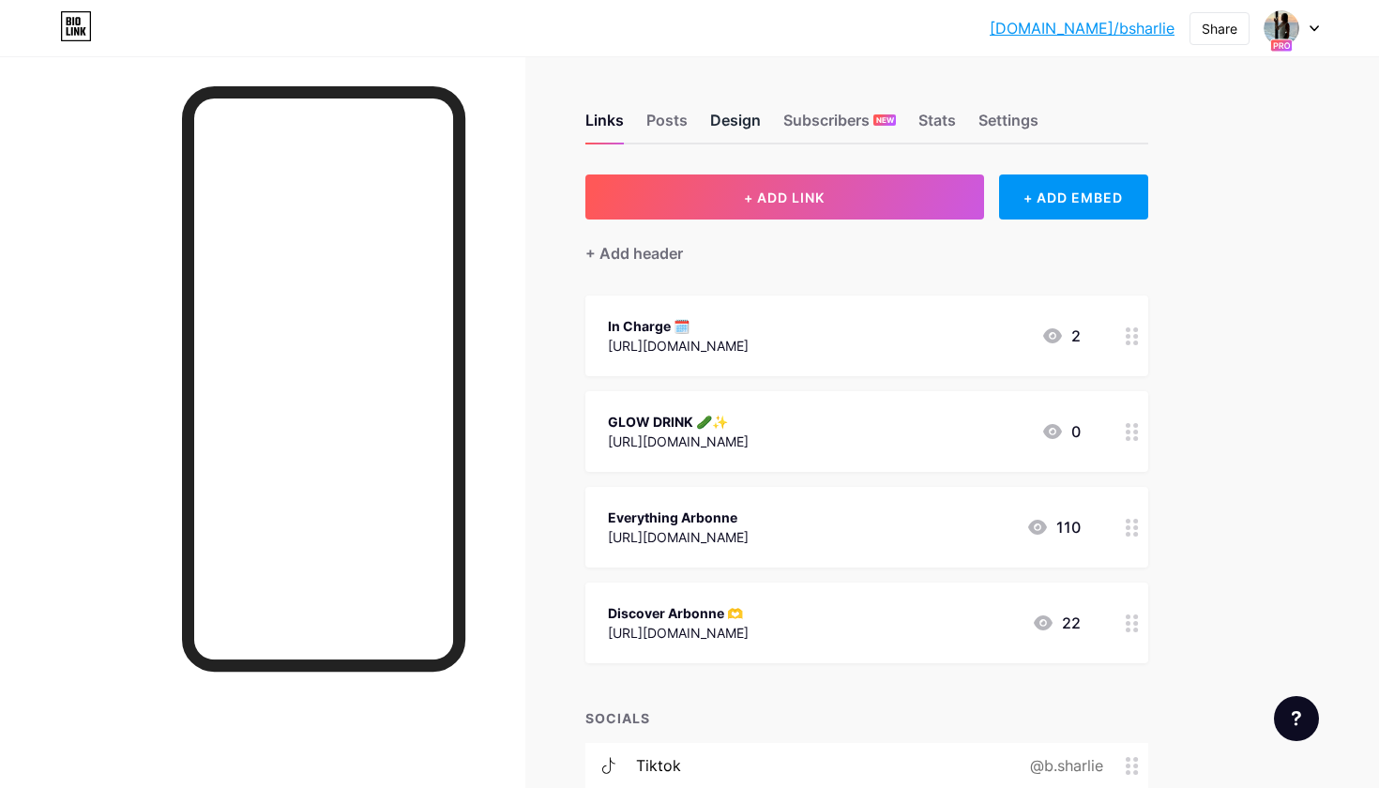
click at [743, 117] on div "Design" at bounding box center [735, 126] width 51 height 34
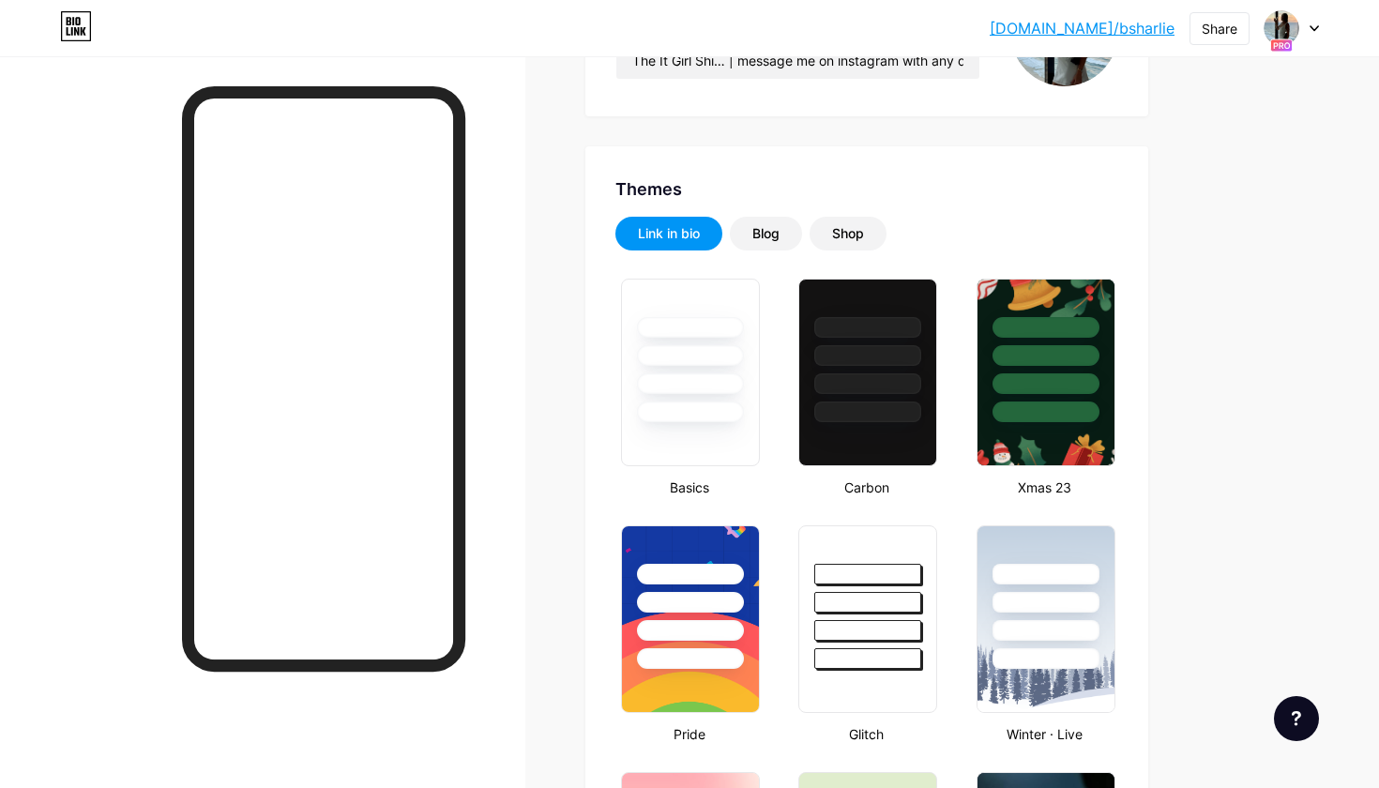
scroll to position [283, 0]
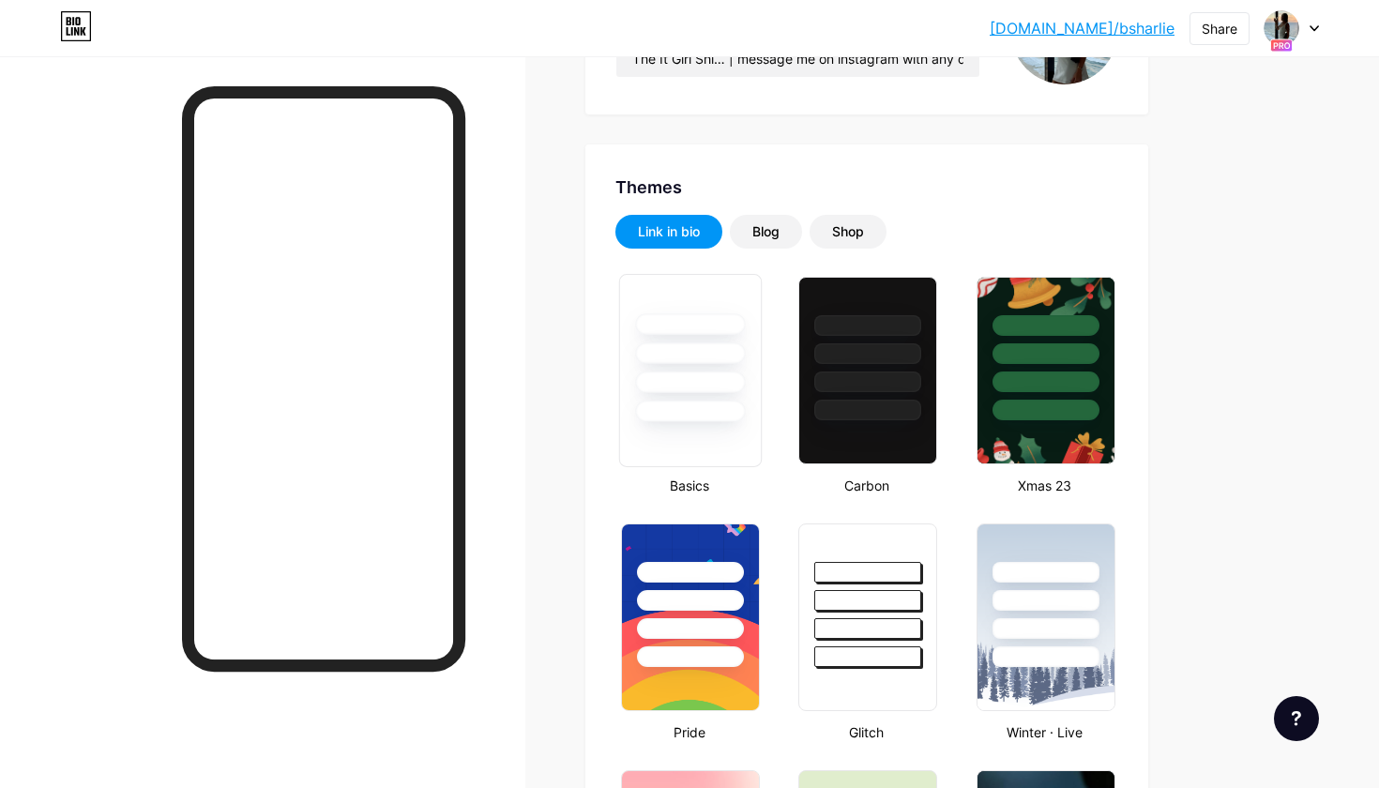
click at [713, 443] on div at bounding box center [690, 370] width 143 height 193
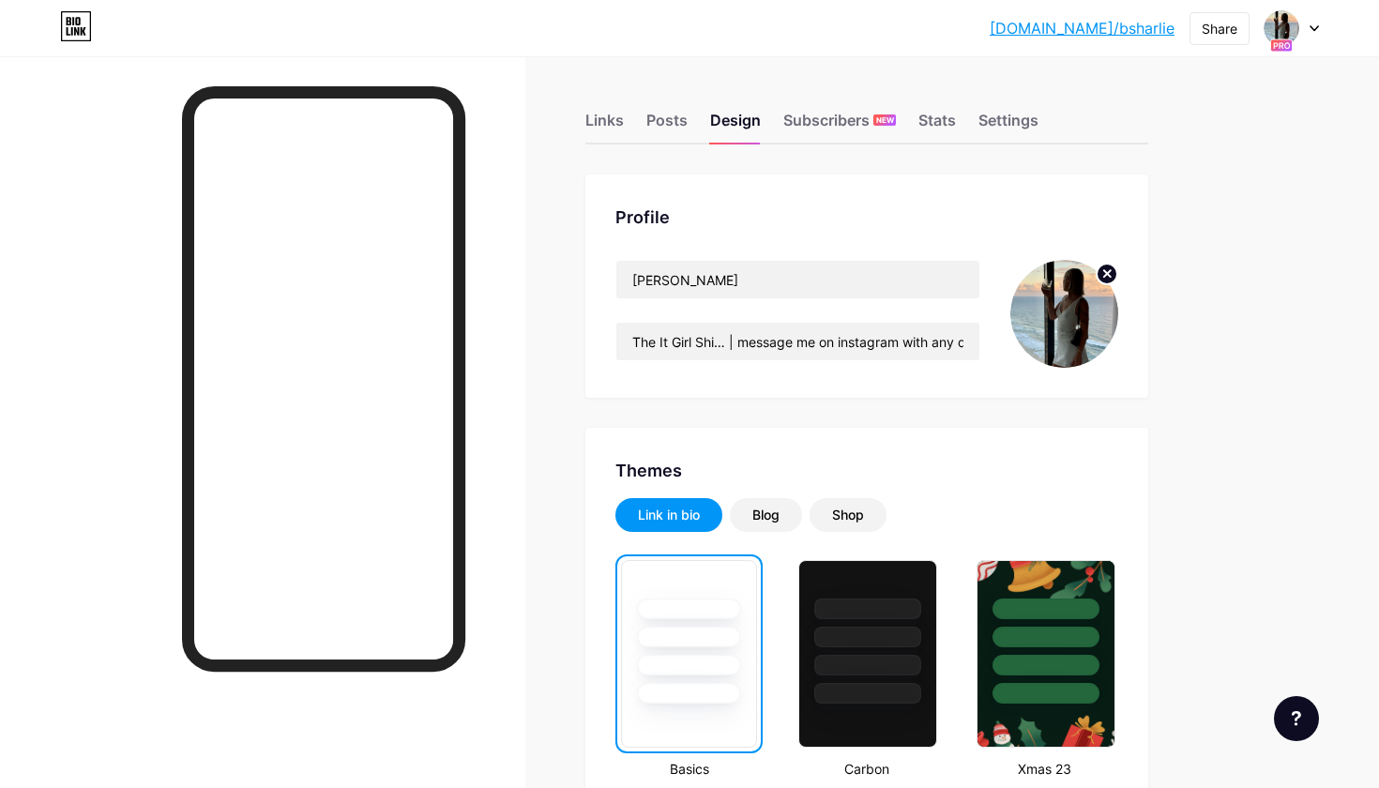
scroll to position [0, 0]
